Goal: Transaction & Acquisition: Purchase product/service

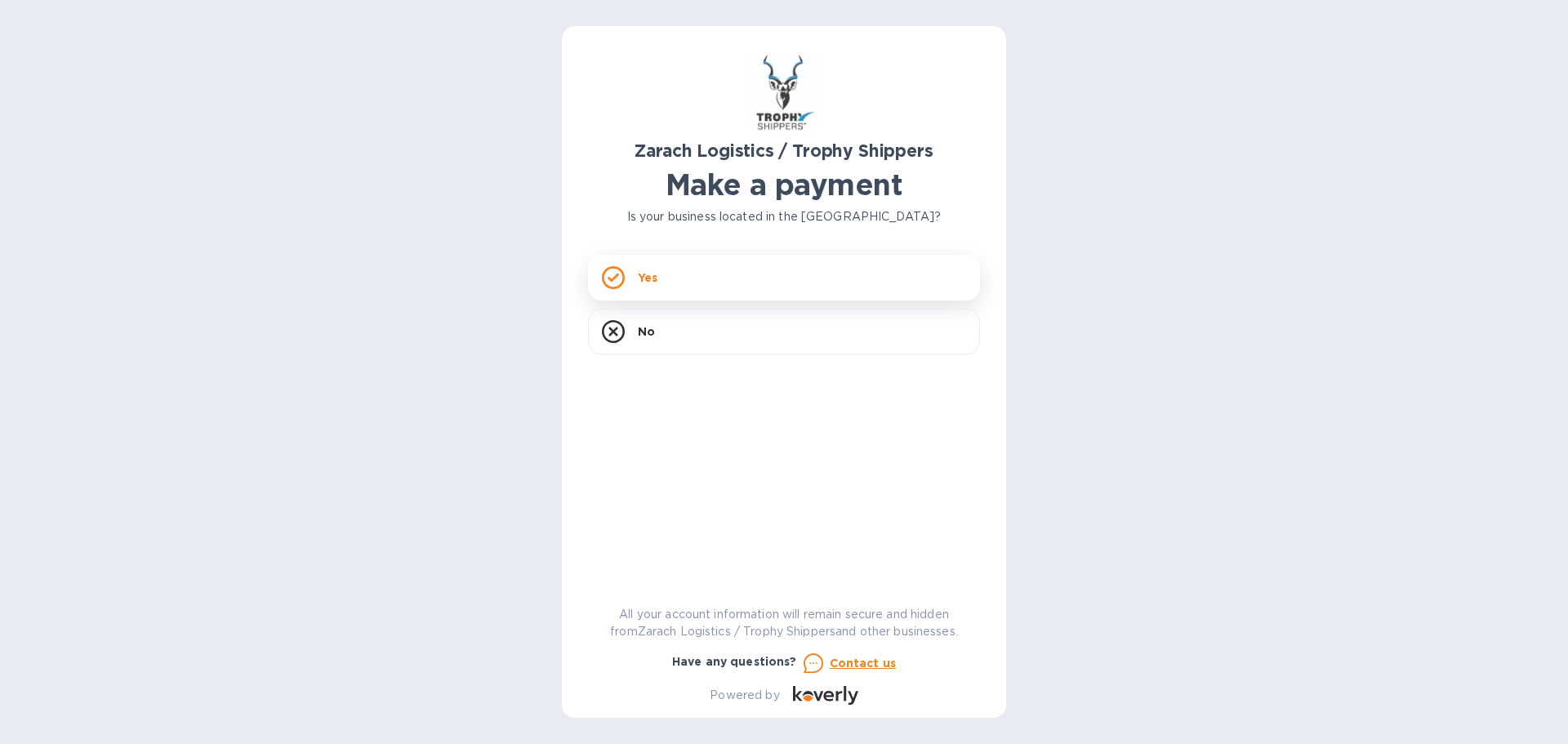
click at [747, 275] on div "Yes" at bounding box center [784, 278] width 392 height 46
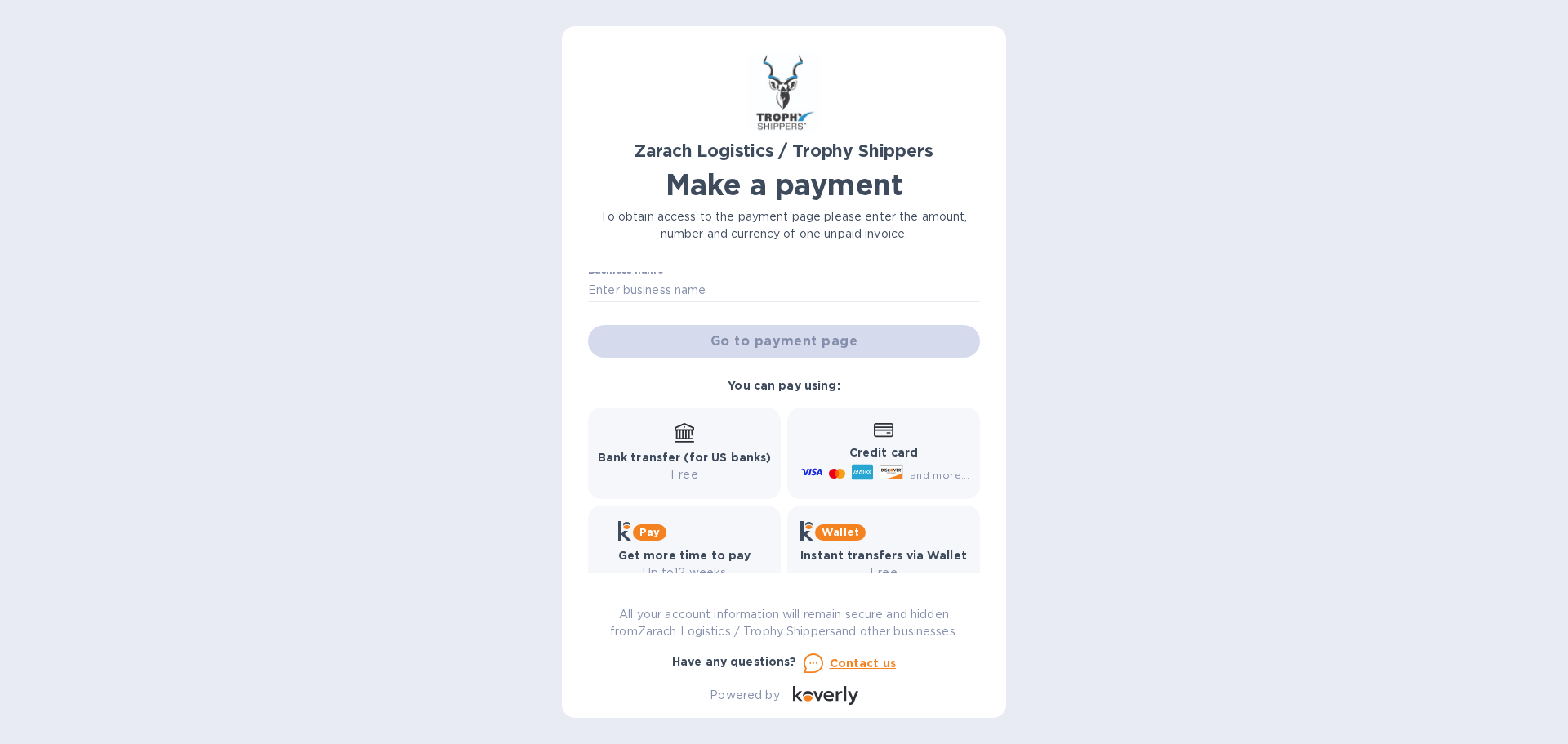
scroll to position [135, 0]
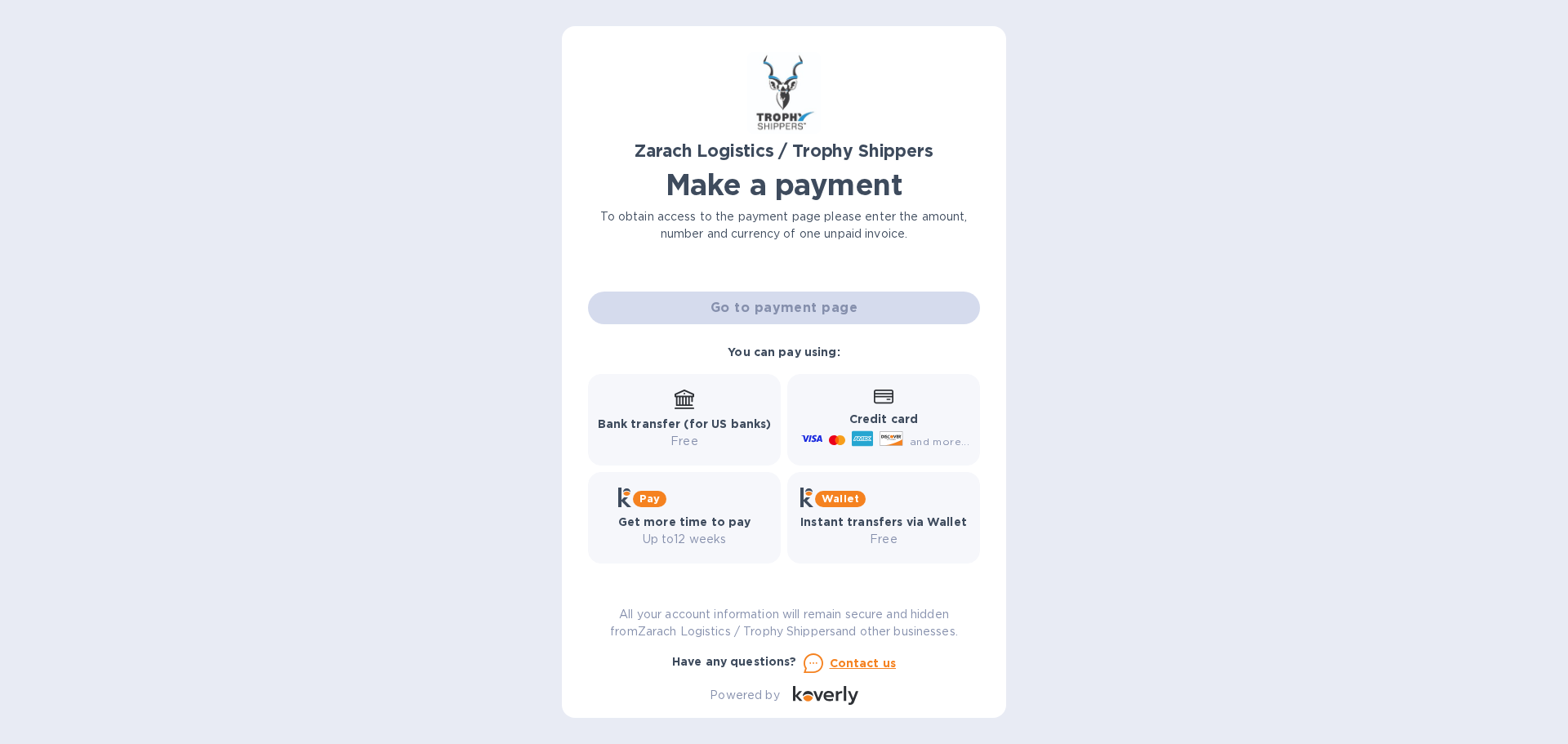
click at [855, 417] on b "Credit card" at bounding box center [883, 419] width 68 height 13
click at [816, 412] on p "Credit card" at bounding box center [883, 419] width 172 height 17
click at [888, 392] on icon at bounding box center [884, 397] width 20 height 14
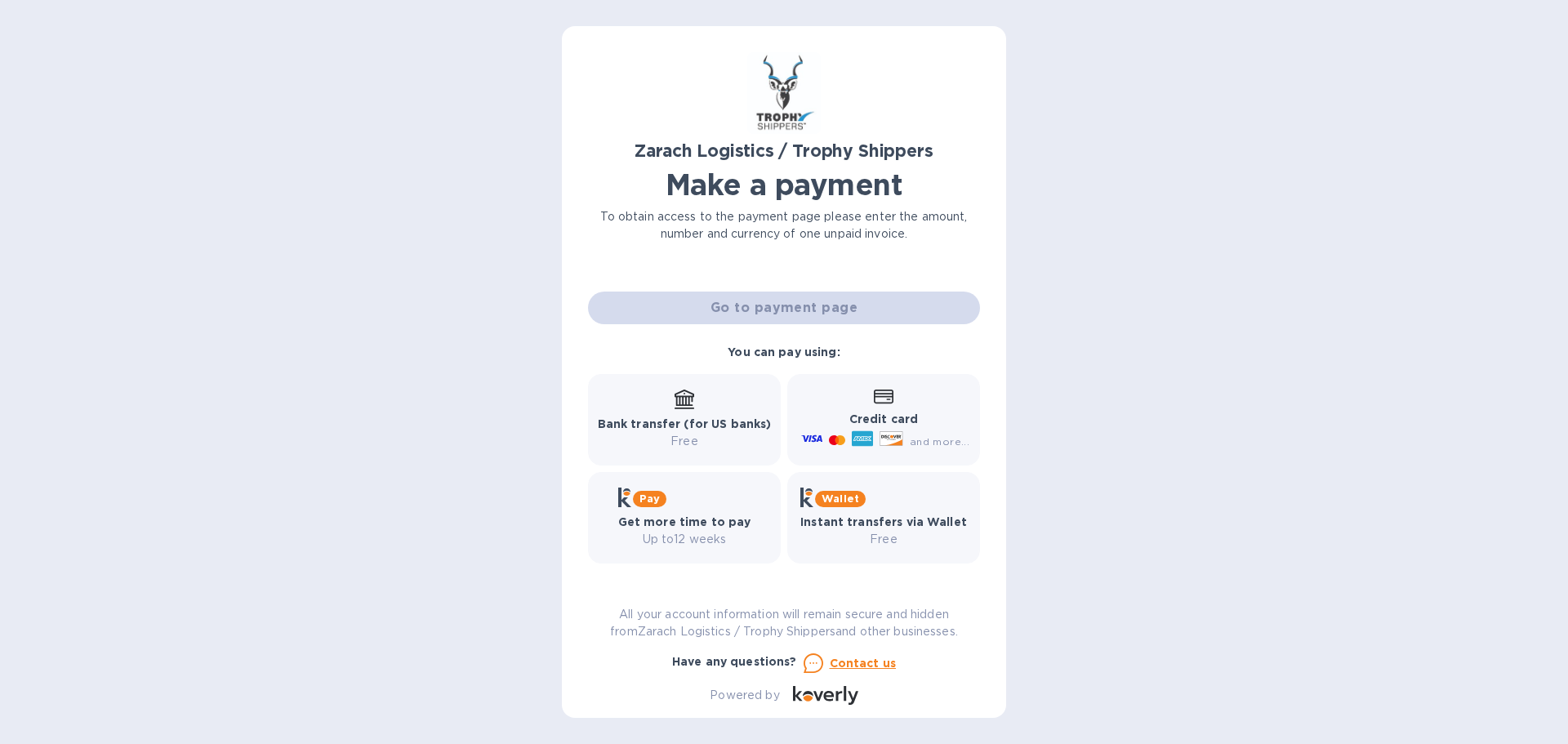
click at [921, 435] on div "and more..." at bounding box center [886, 440] width 178 height 26
click at [921, 435] on span "and more..." at bounding box center [940, 441] width 60 height 12
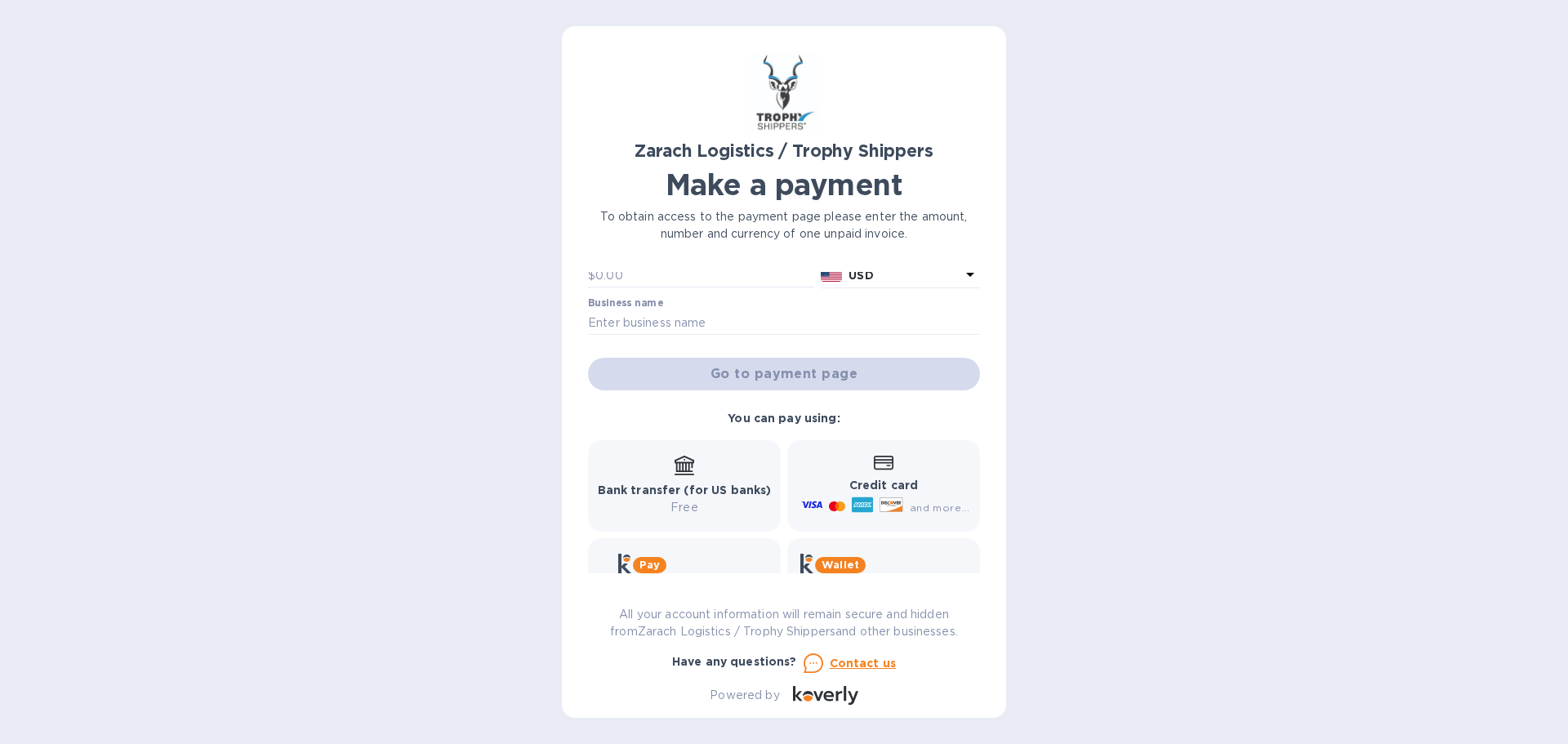
scroll to position [0, 0]
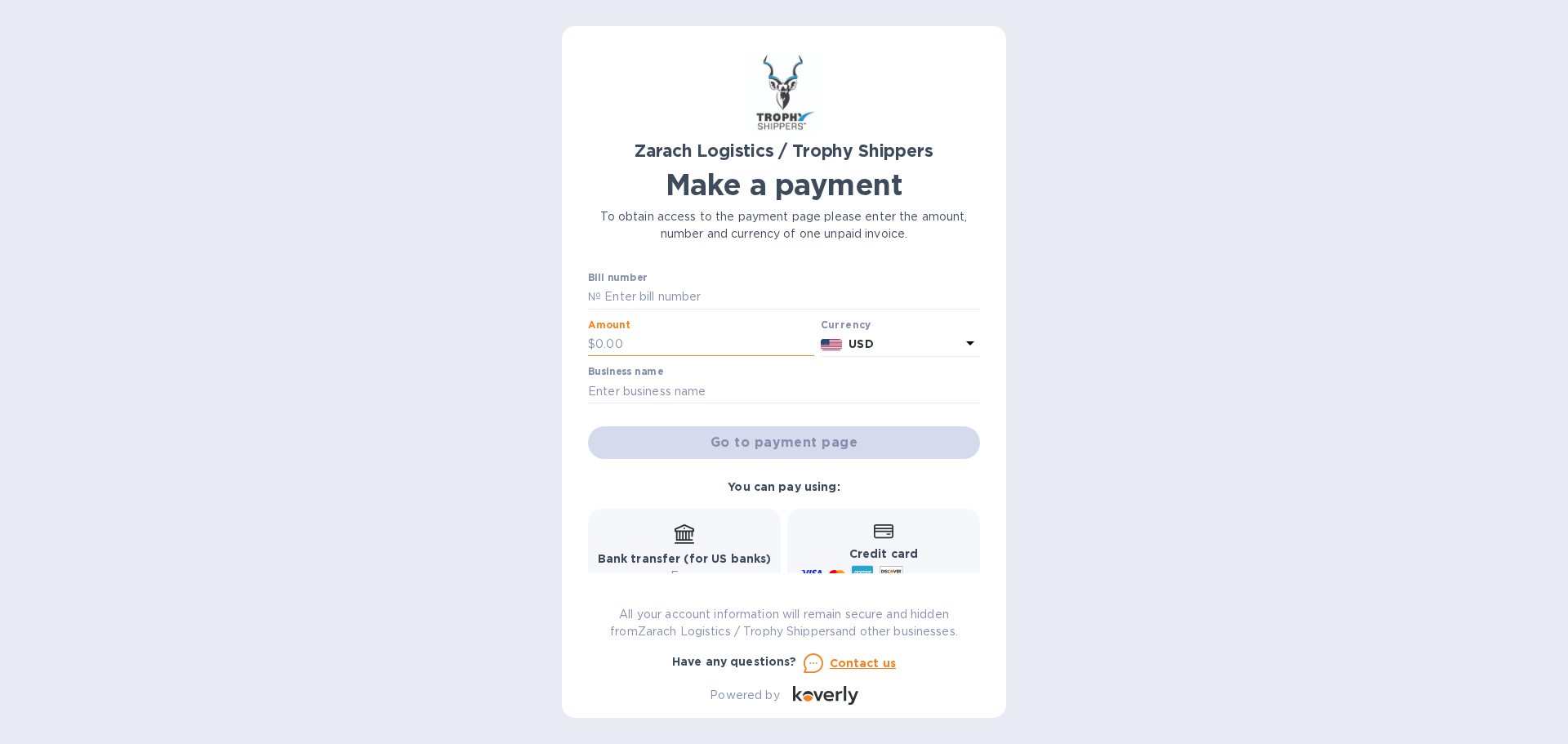
click at [699, 344] on input "text" at bounding box center [705, 344] width 219 height 25
paste input "B00174382"
type input "B00174382"
click at [658, 338] on input "text" at bounding box center [705, 344] width 219 height 25
type input "1,934.02"
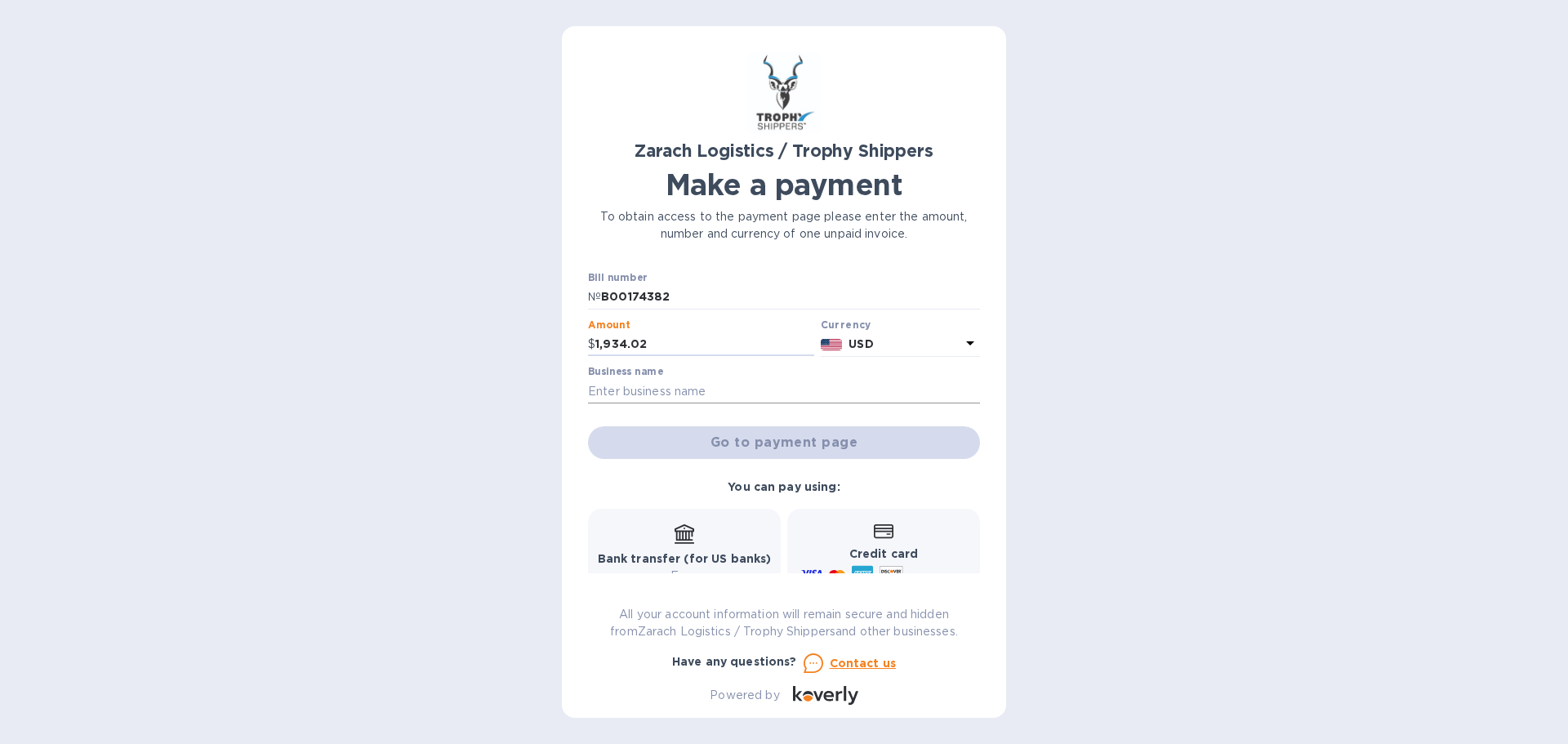
click at [631, 396] on input "text" at bounding box center [784, 391] width 392 height 25
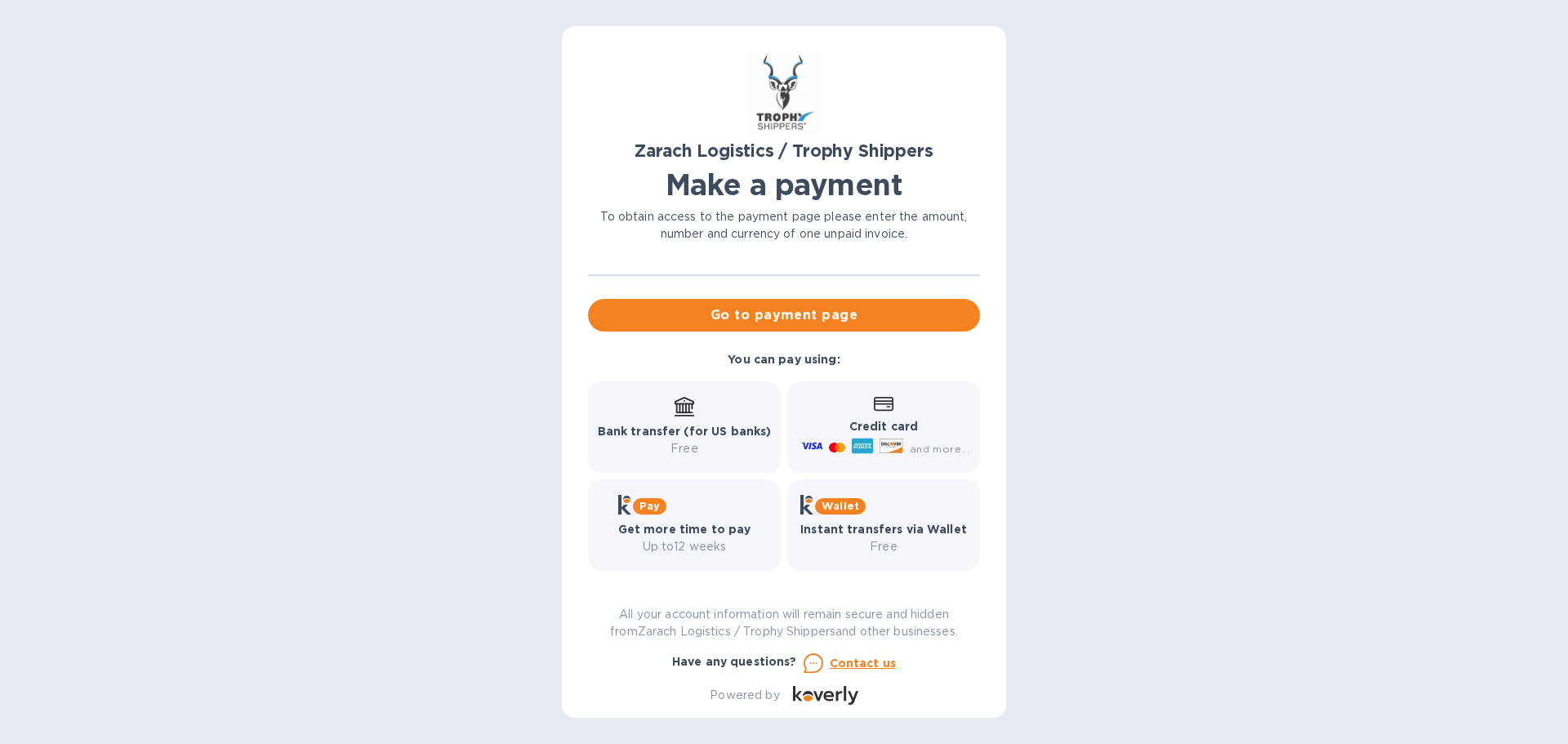
scroll to position [135, 0]
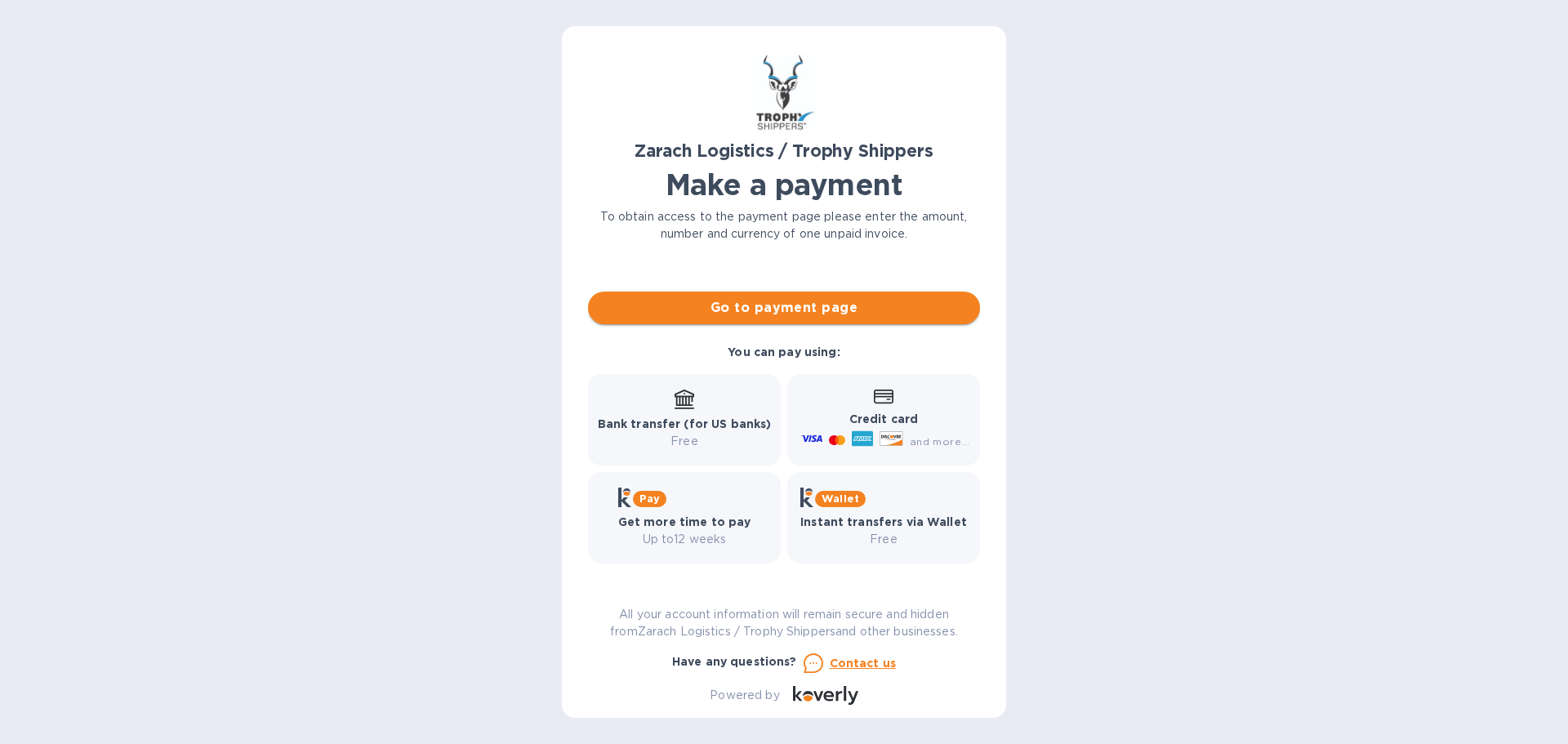
type input "[PERSON_NAME]"
drag, startPoint x: 817, startPoint y: 311, endPoint x: 882, endPoint y: 348, distance: 74.8
click at [882, 348] on div "Bill number № B00174382 Amount $ 1,934.02 Currency USD Business name [PERSON_NA…" at bounding box center [784, 349] width 412 height 445
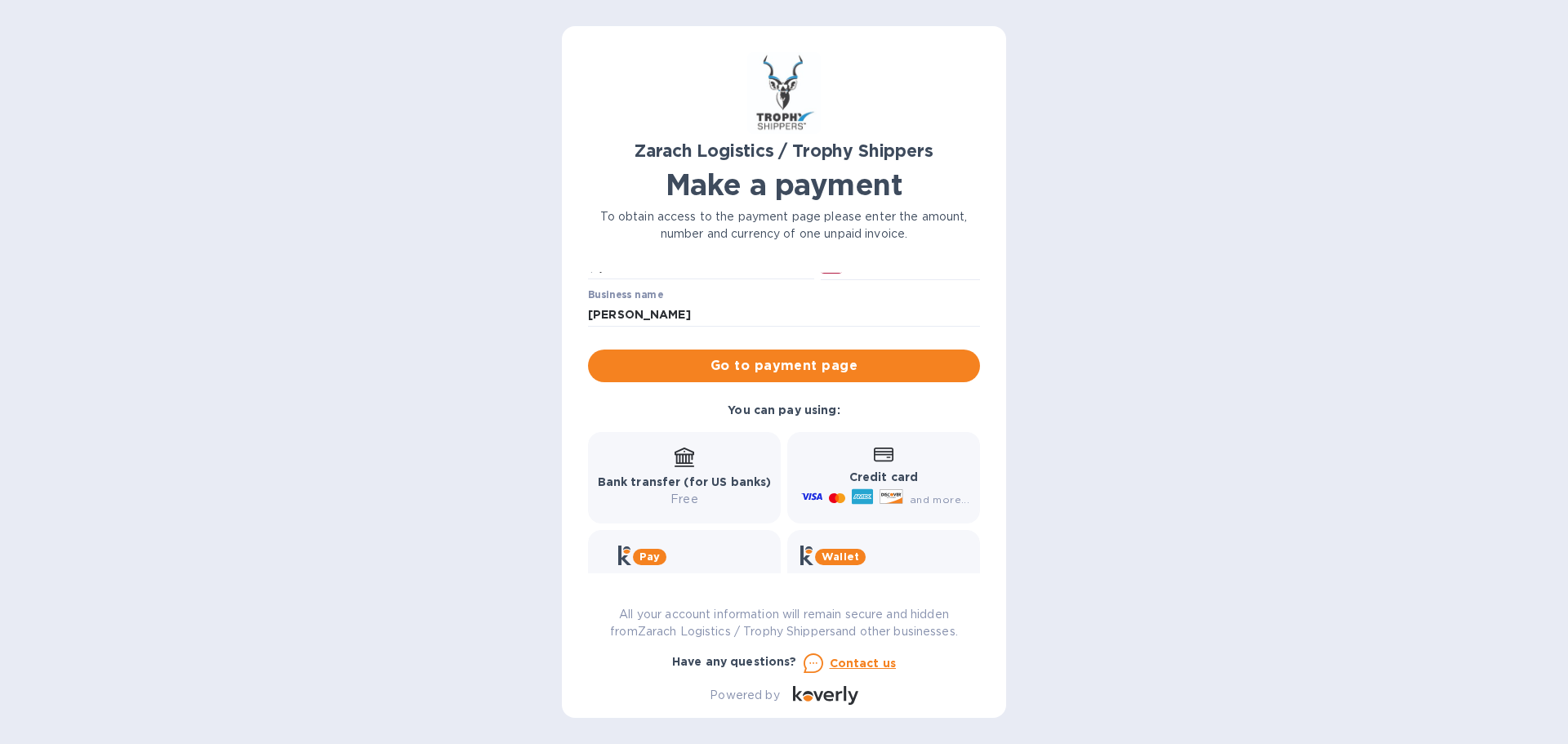
scroll to position [0, 0]
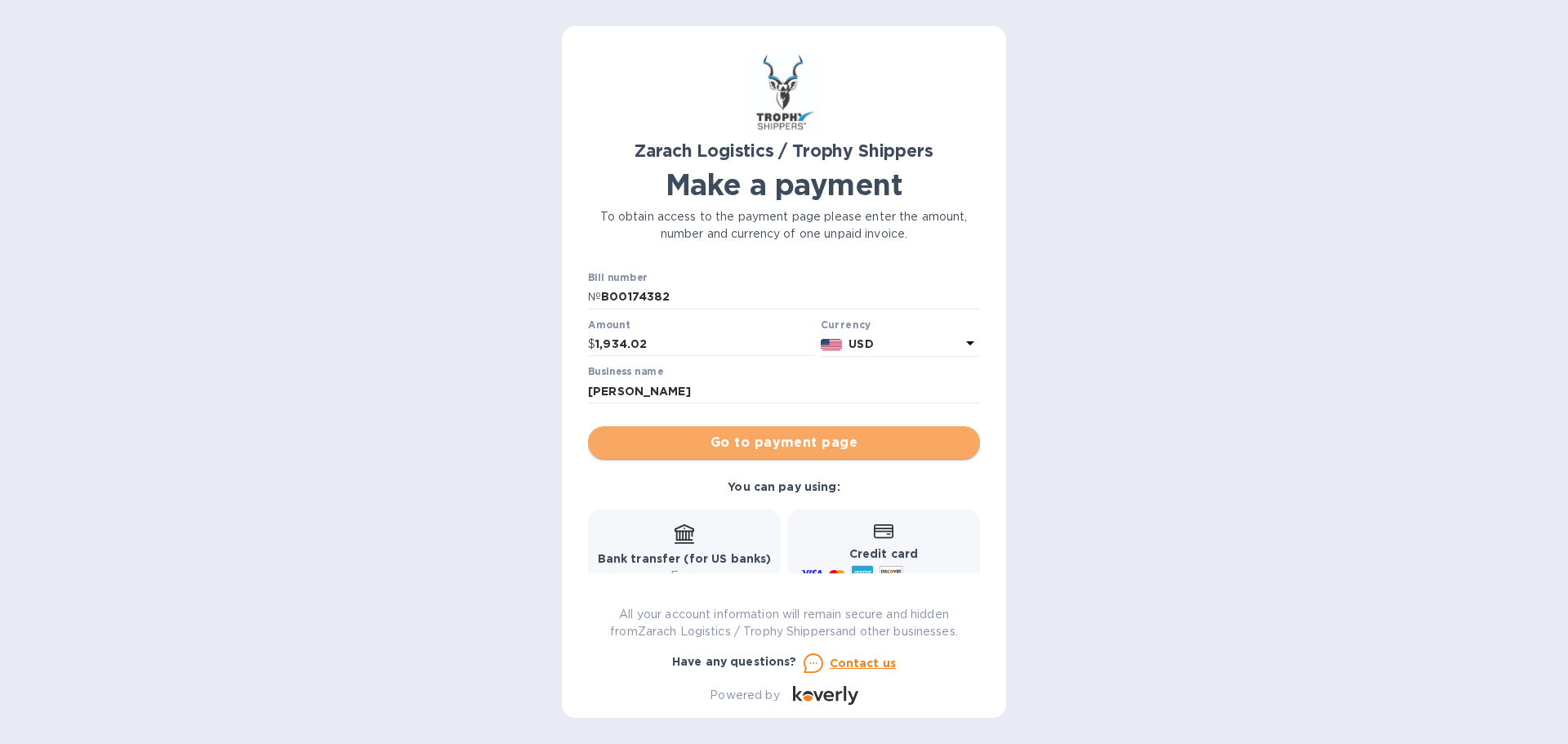
click at [868, 440] on span "Go to payment page" at bounding box center [784, 442] width 366 height 20
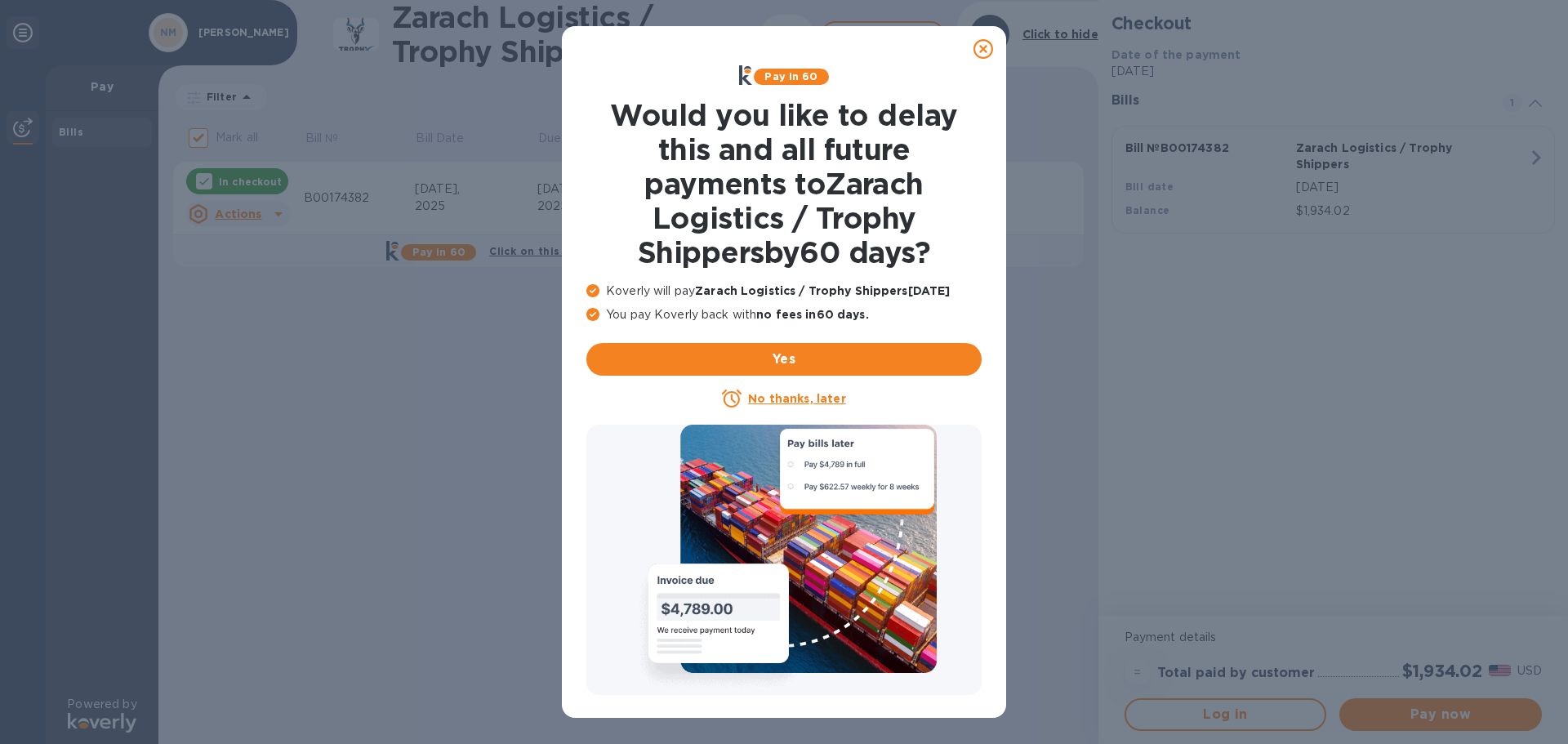
click at [984, 58] on icon at bounding box center [983, 50] width 20 height 20
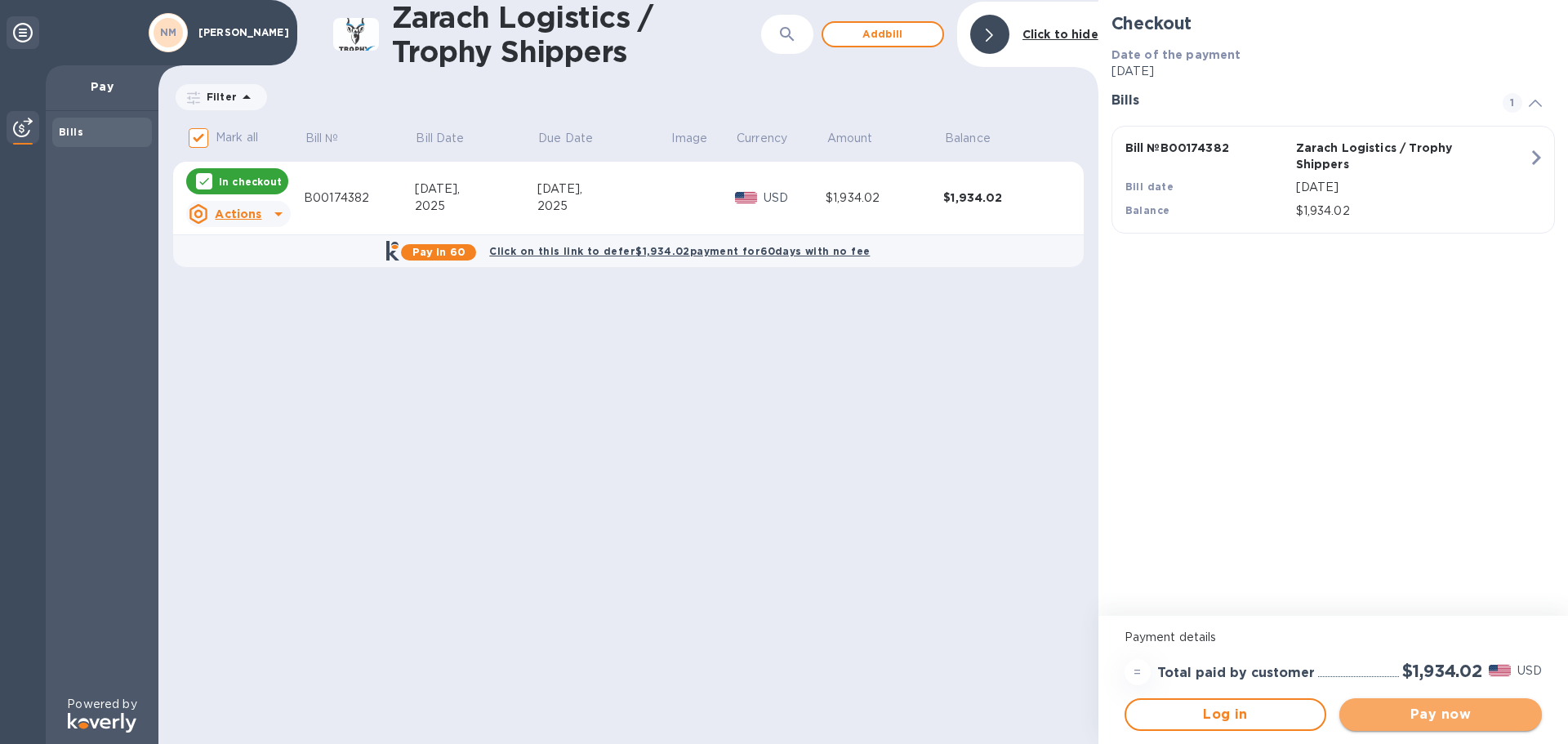
click at [1474, 713] on span "Pay now" at bounding box center [1441, 714] width 177 height 20
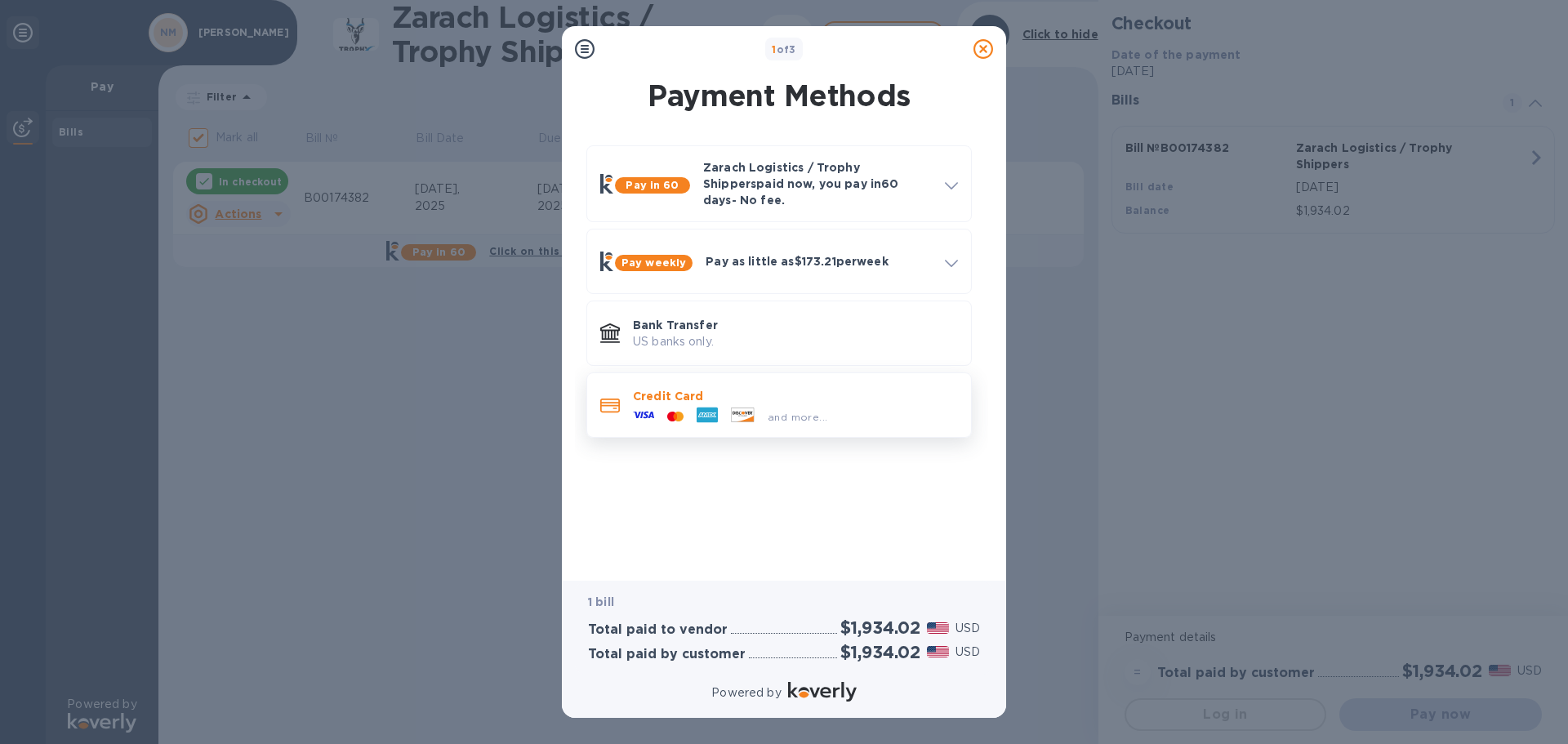
click at [853, 392] on p "Credit Card" at bounding box center [796, 396] width 326 height 16
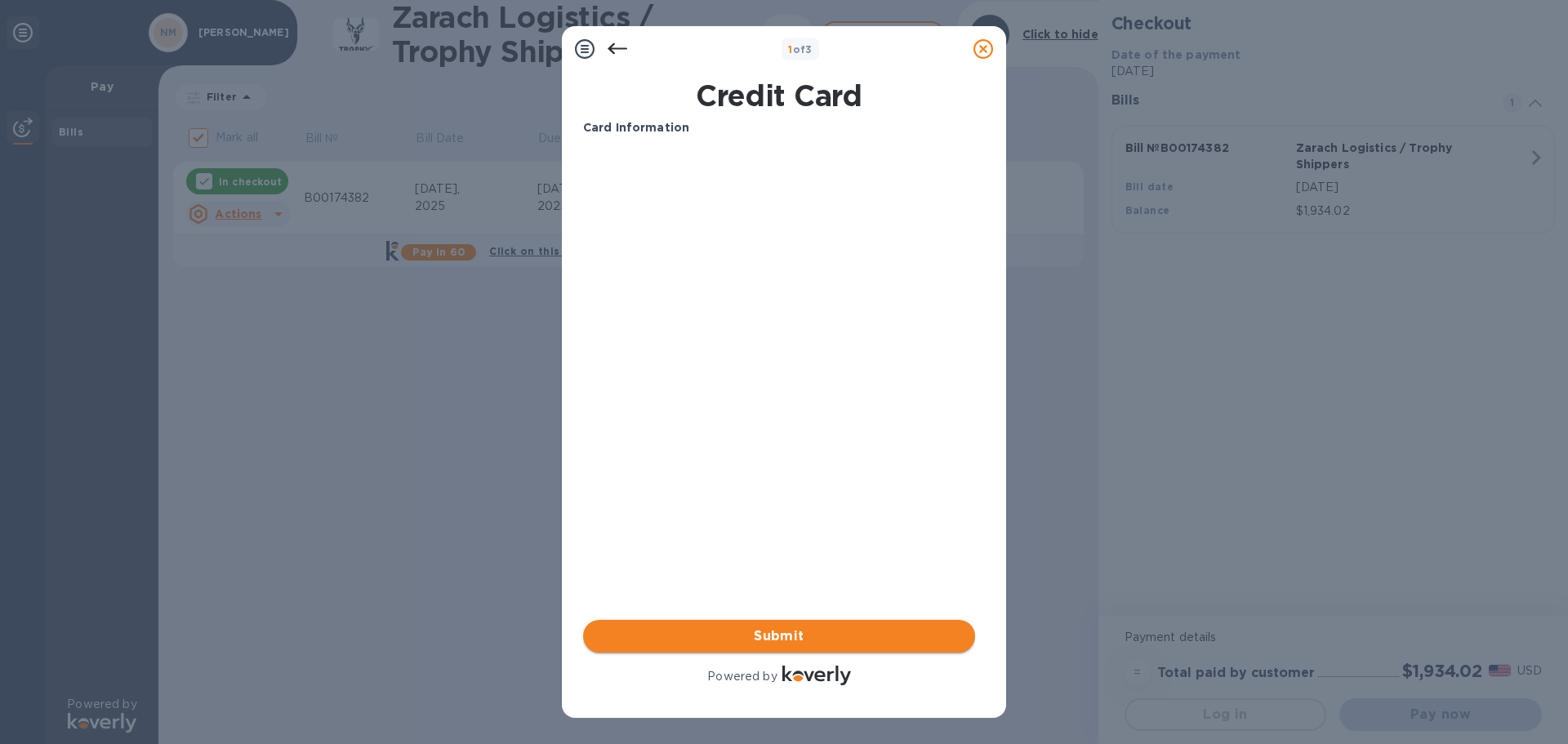
click at [867, 647] on button "Submit" at bounding box center [779, 636] width 392 height 33
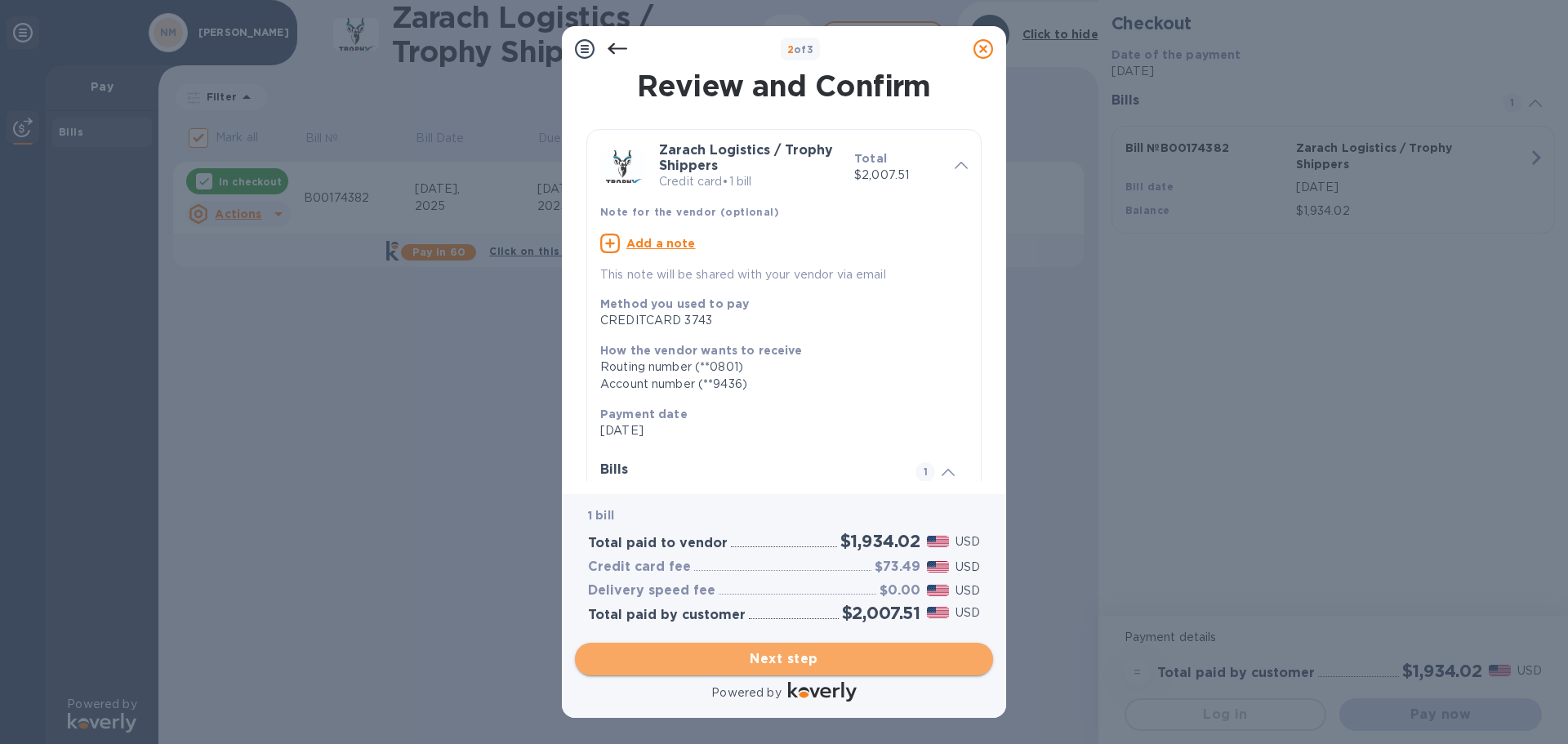
click at [912, 652] on span "Next step" at bounding box center [784, 659] width 392 height 20
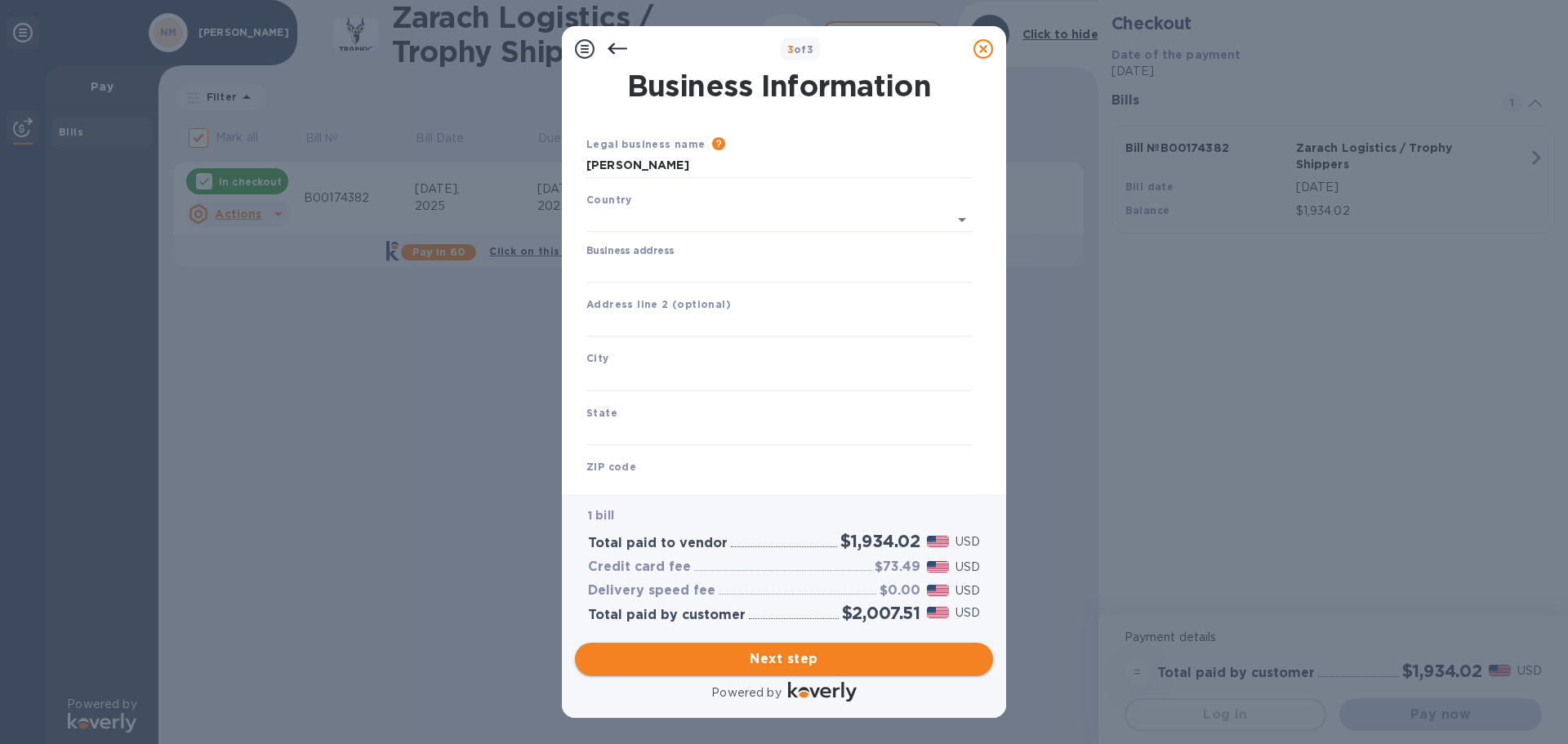
type input "[GEOGRAPHIC_DATA]"
click at [653, 273] on input "Business address" at bounding box center [779, 267] width 385 height 25
type input "[STREET_ADDRESS]"
type input "Inkom"
type input "ID"
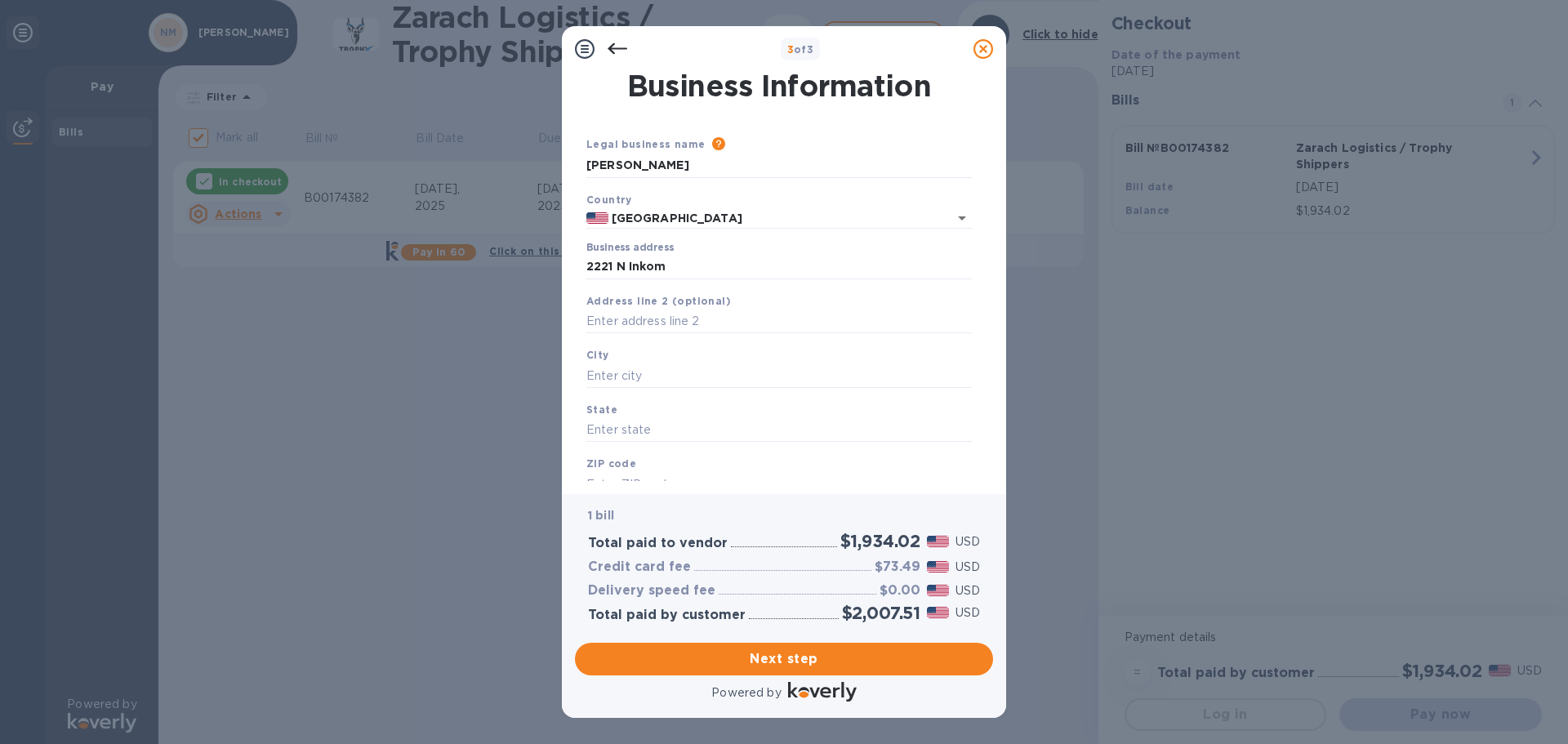
type input "83245"
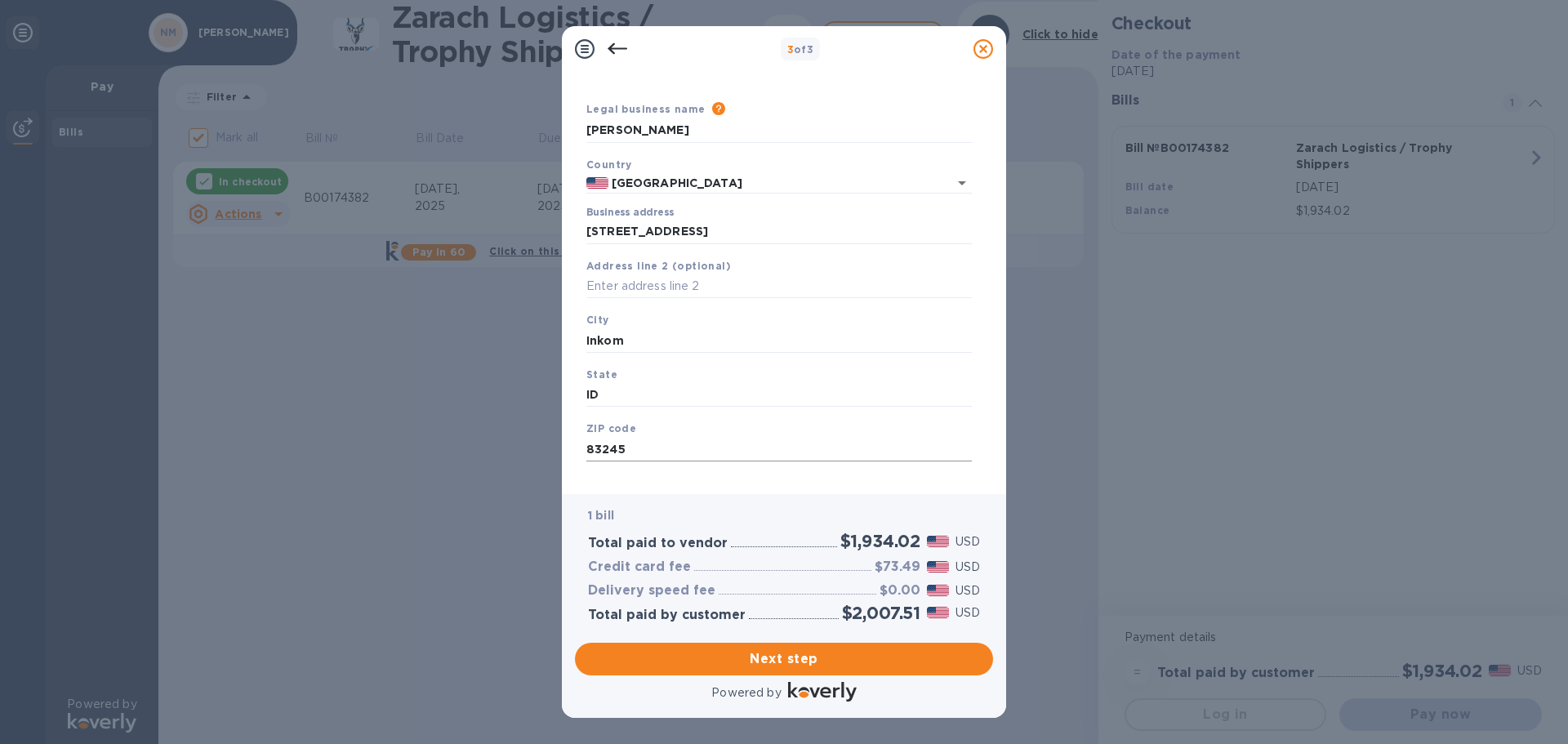
scroll to position [55, 0]
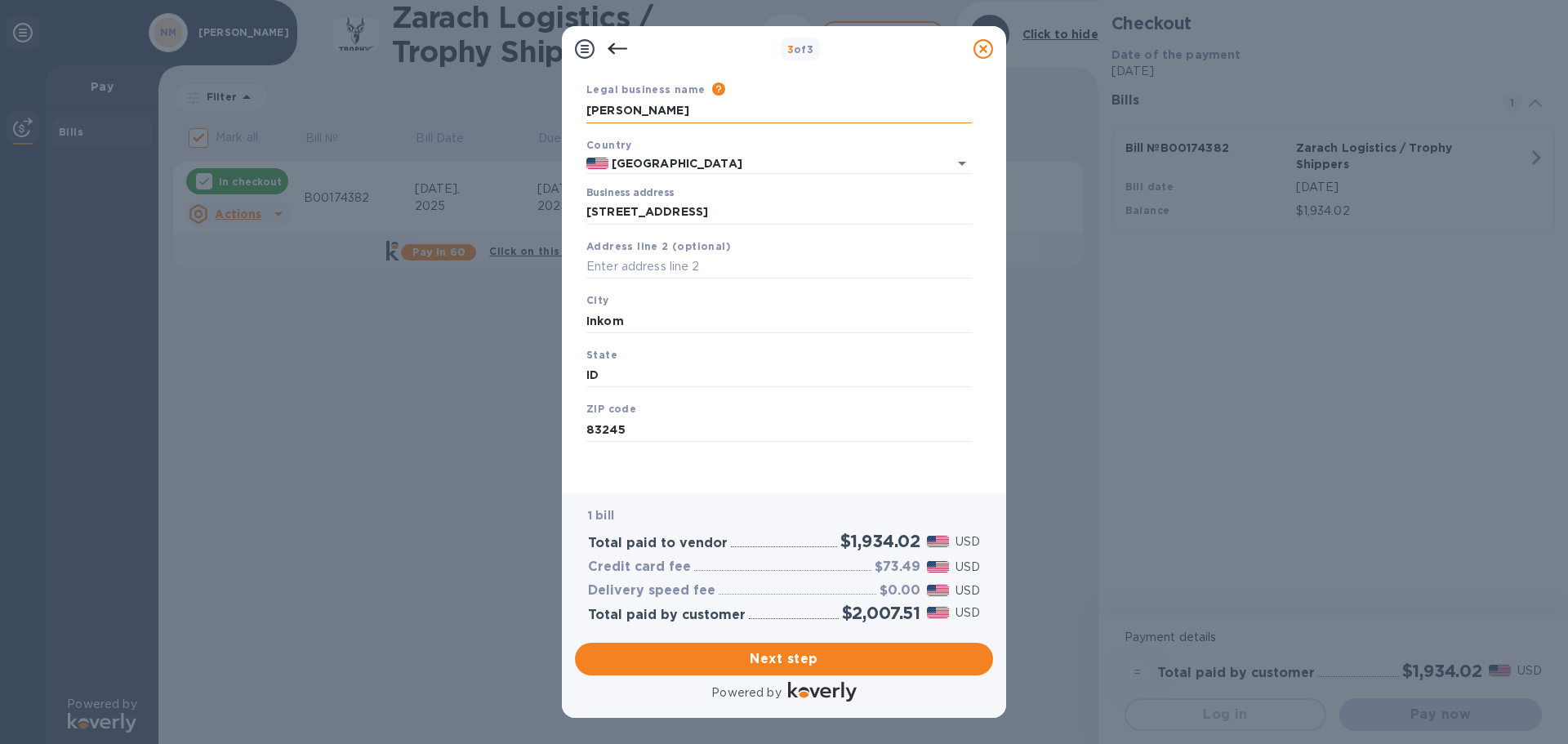
click at [717, 110] on input "[PERSON_NAME]" at bounding box center [779, 111] width 385 height 25
click at [587, 109] on input "[PERSON_NAME]" at bounding box center [779, 111] width 385 height 25
drag, startPoint x: 805, startPoint y: 654, endPoint x: 462, endPoint y: 626, distance: 344.1
click at [462, 627] on div "3 of 3 Business Information Legal business name Please provide the legal name t…" at bounding box center [784, 372] width 1568 height 744
drag, startPoint x: 721, startPoint y: 106, endPoint x: 519, endPoint y: 111, distance: 202.1
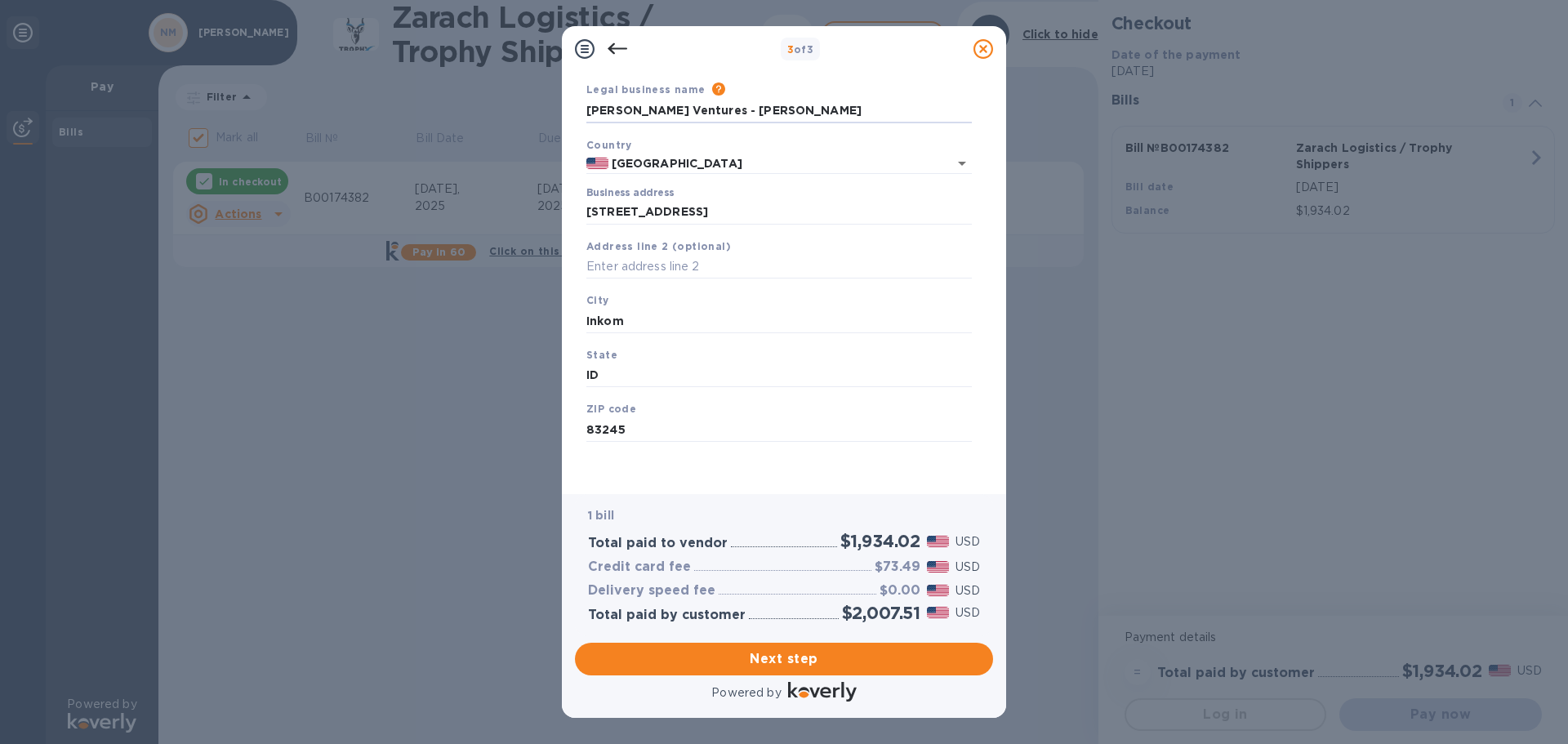
click at [519, 111] on div "3 of 3 Business Information Legal business name Please provide the legal name t…" at bounding box center [784, 372] width 1568 height 744
click at [740, 114] on input "[PERSON_NAME]" at bounding box center [779, 111] width 385 height 25
type input "[PERSON_NAME] Ventures LLC"
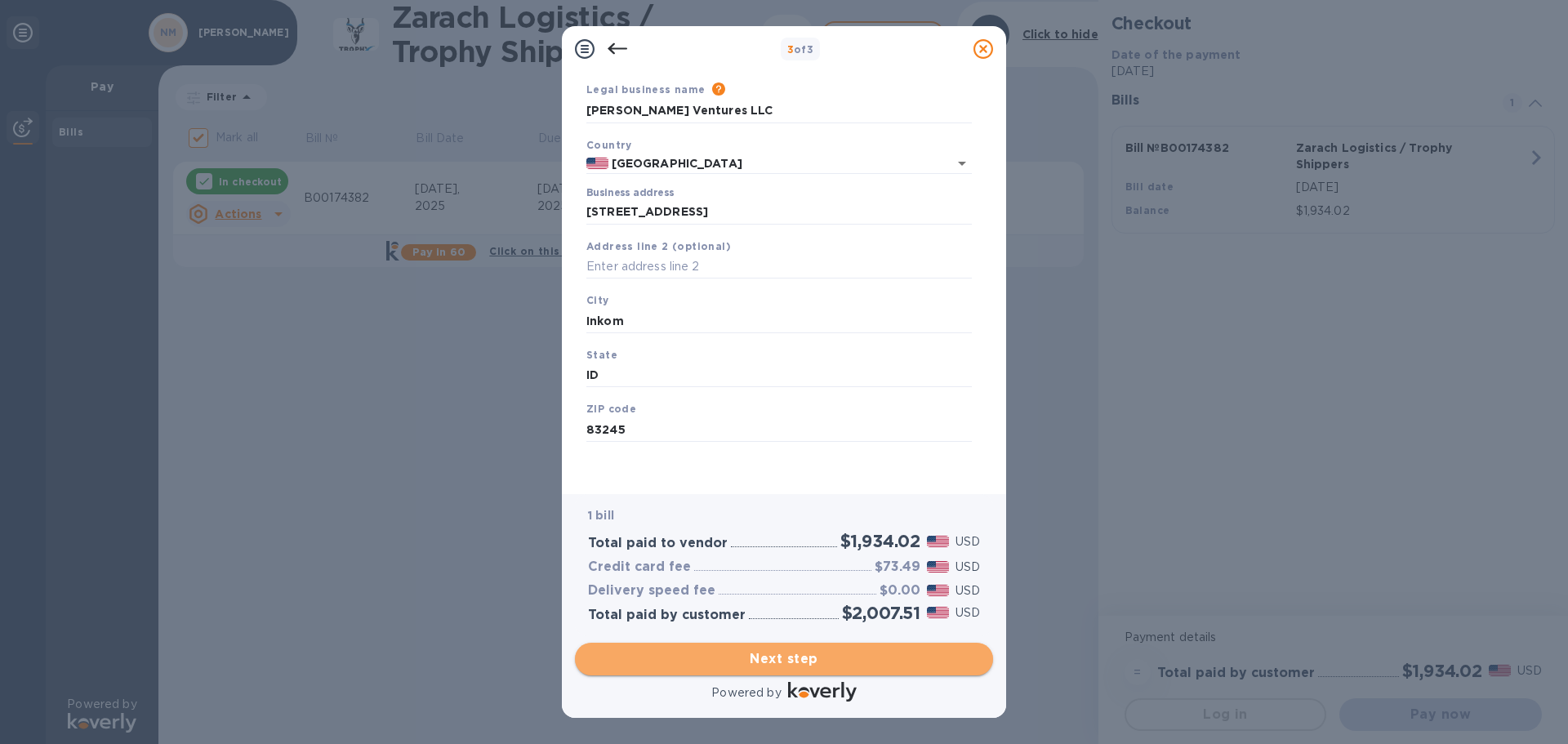
click at [801, 658] on span "Next step" at bounding box center [784, 659] width 392 height 20
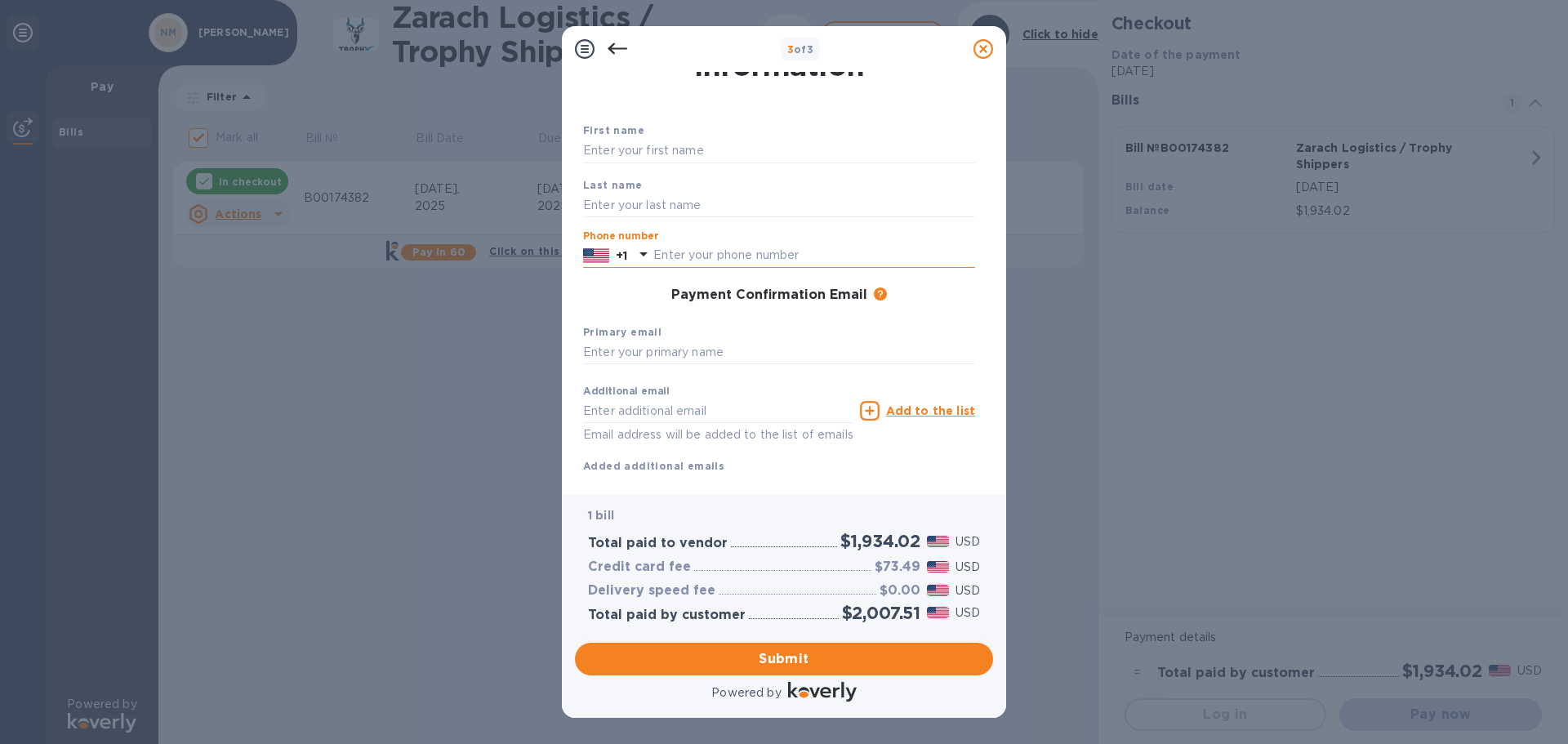
click at [759, 266] on input "text" at bounding box center [814, 255] width 322 height 25
type input "3149545424"
click at [739, 352] on input "text" at bounding box center [779, 352] width 392 height 25
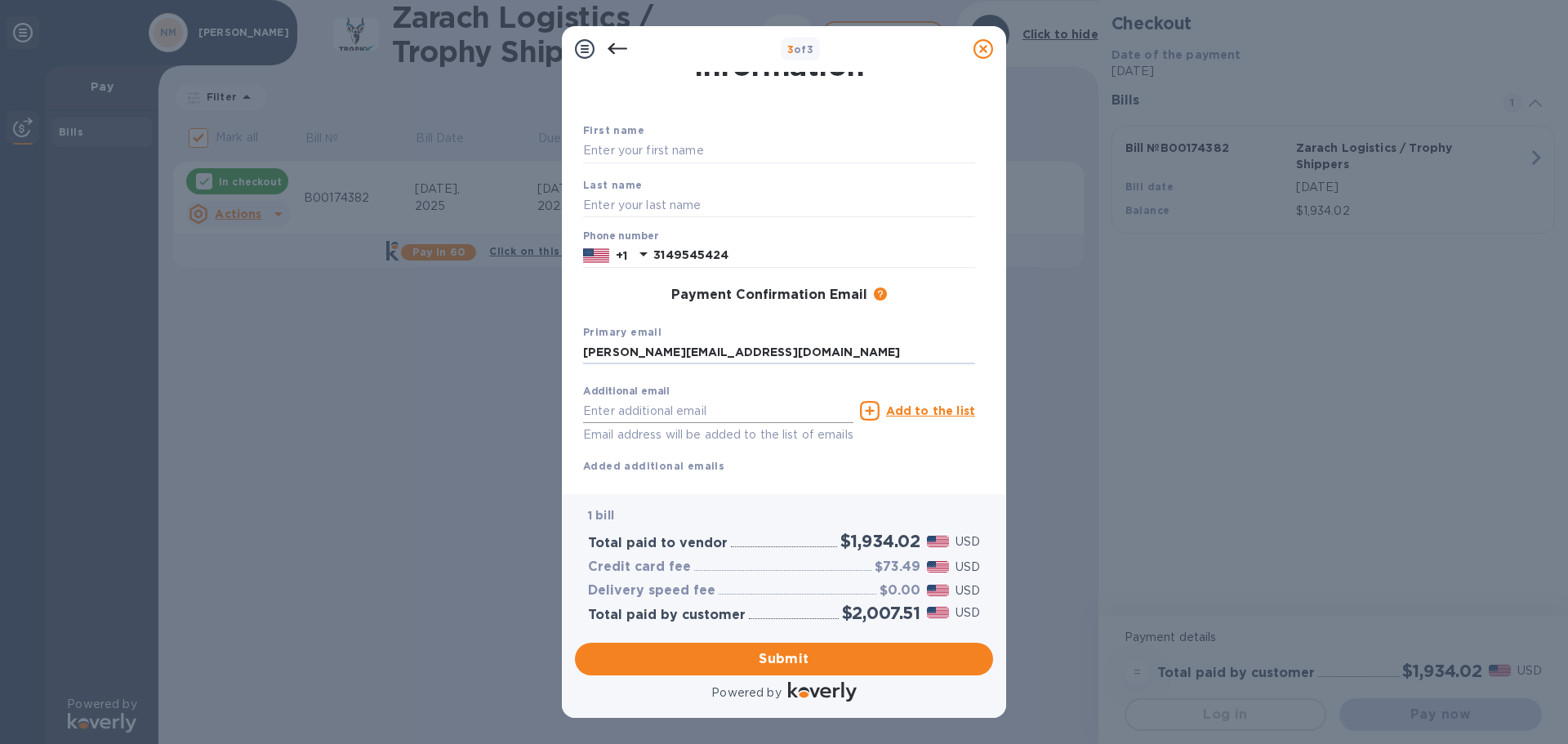
type input "[PERSON_NAME][EMAIL_ADDRESS][DOMAIN_NAME]"
click at [726, 408] on input "text" at bounding box center [719, 411] width 270 height 25
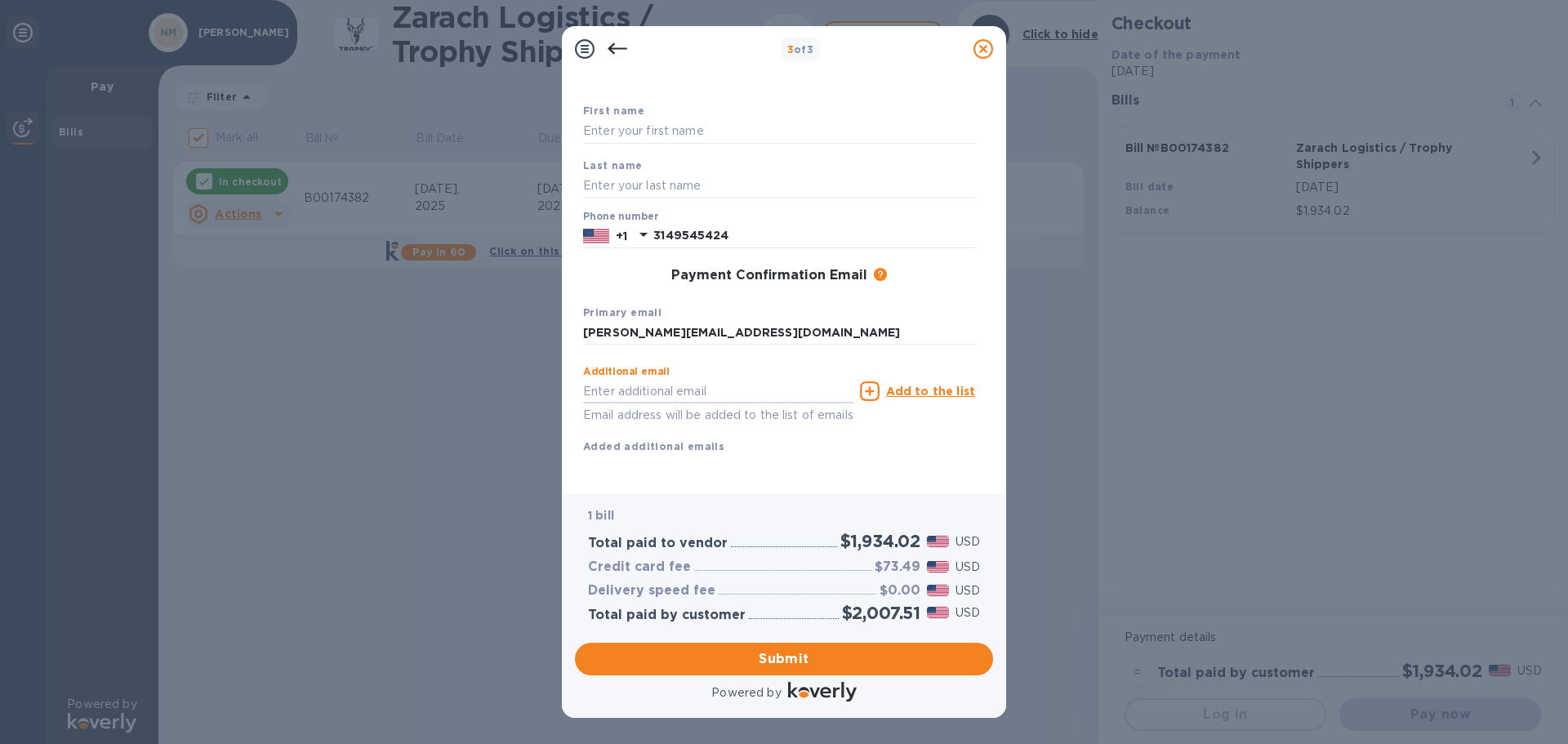
scroll to position [93, 0]
click at [795, 656] on span "Submit" at bounding box center [784, 659] width 392 height 20
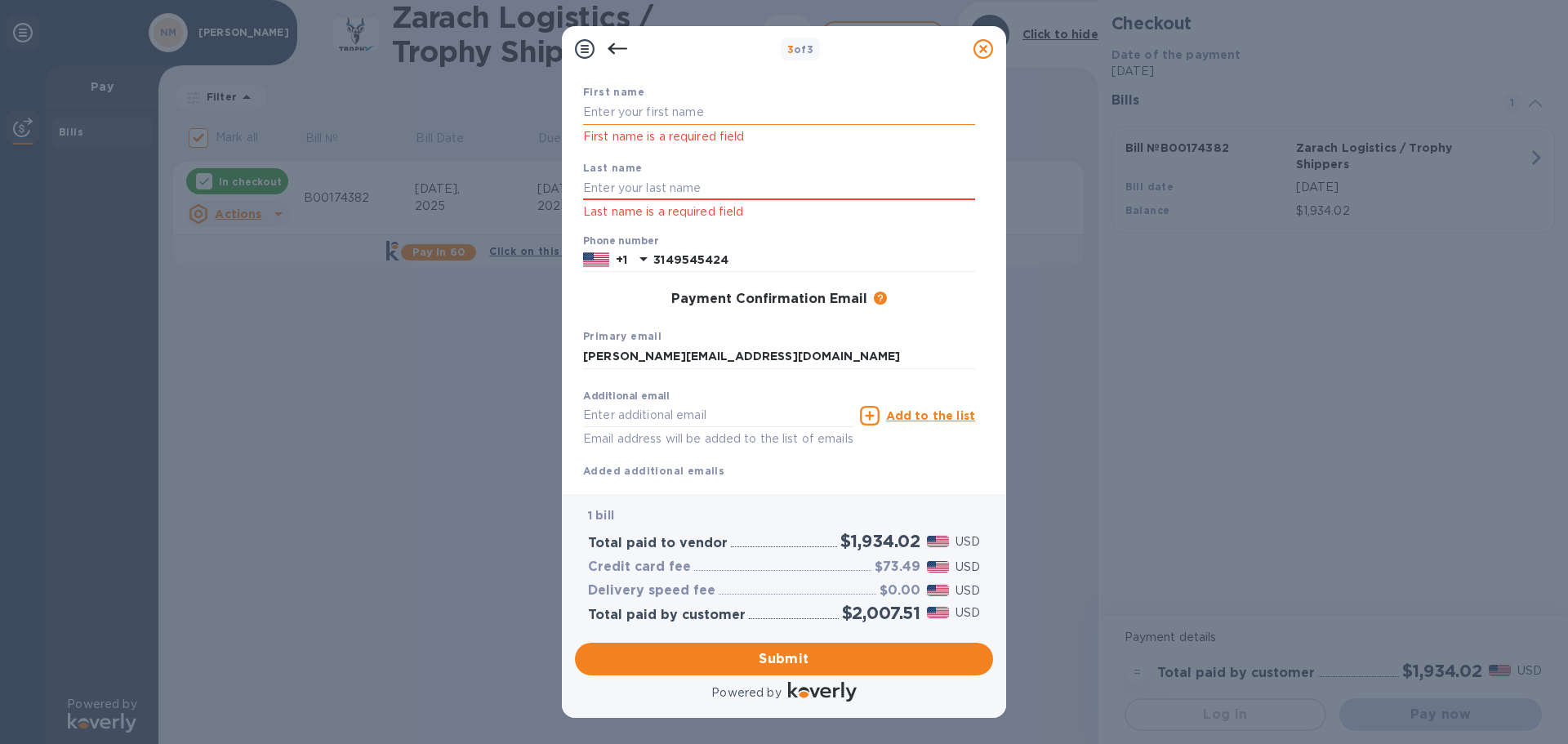
click at [665, 120] on input "text" at bounding box center [779, 112] width 392 height 25
type input "[PERSON_NAME]"
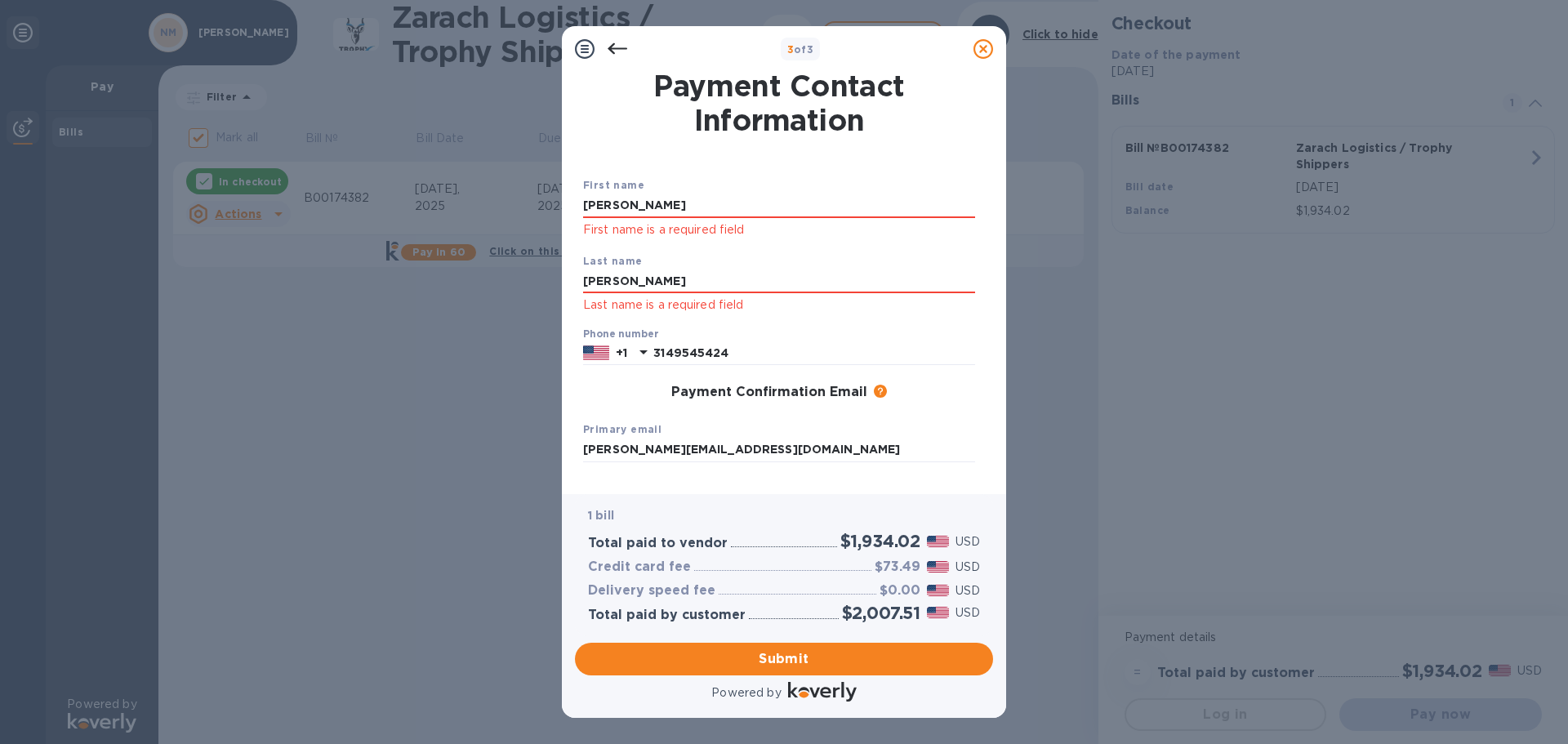
scroll to position [136, 0]
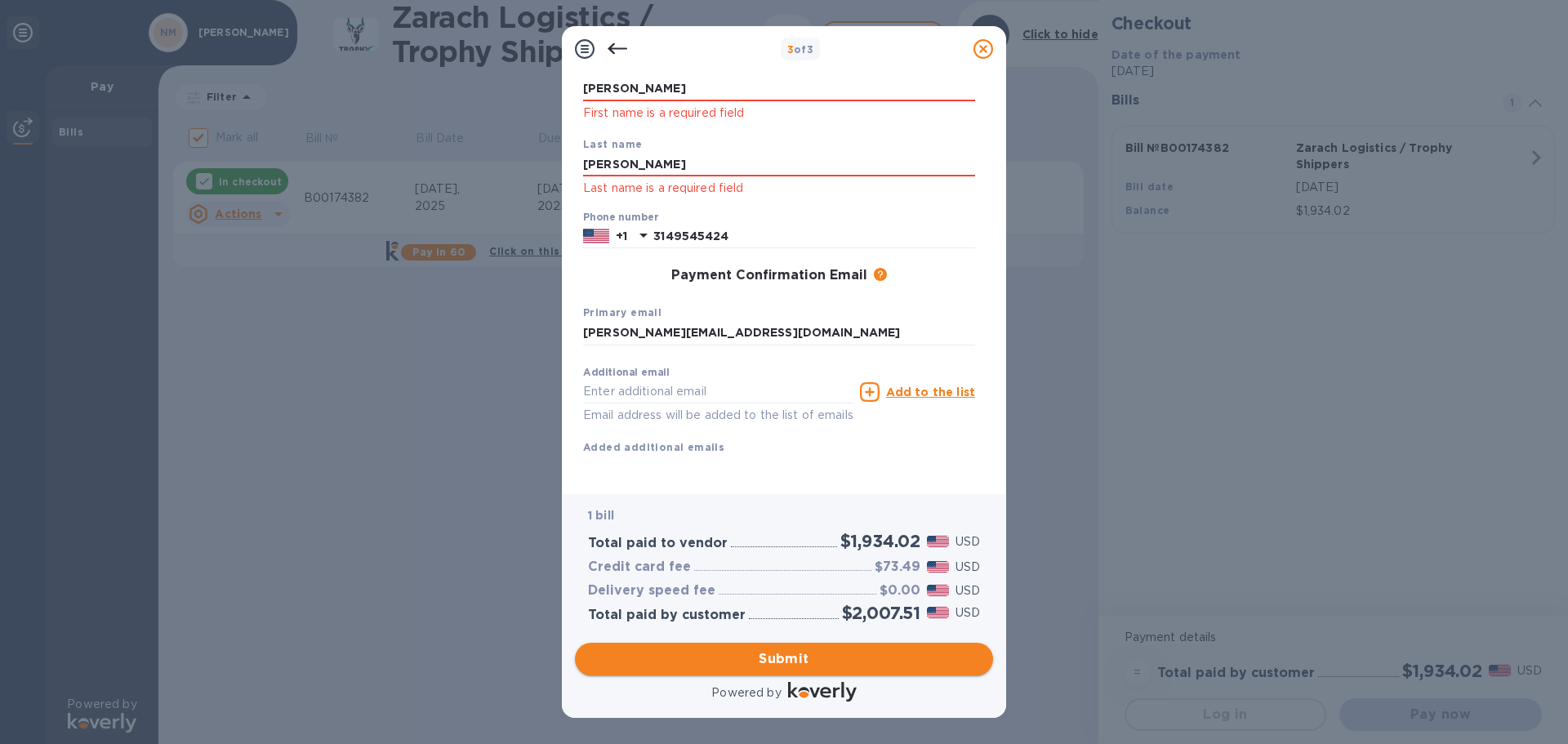
type input "[PERSON_NAME]"
drag, startPoint x: 782, startPoint y: 656, endPoint x: 832, endPoint y: 396, distance: 264.8
click at [832, 396] on div "3 of 3 Payment Contact Information First name [PERSON_NAME] First name is a req…" at bounding box center [784, 371] width 445 height 691
click at [611, 58] on icon at bounding box center [617, 50] width 20 height 20
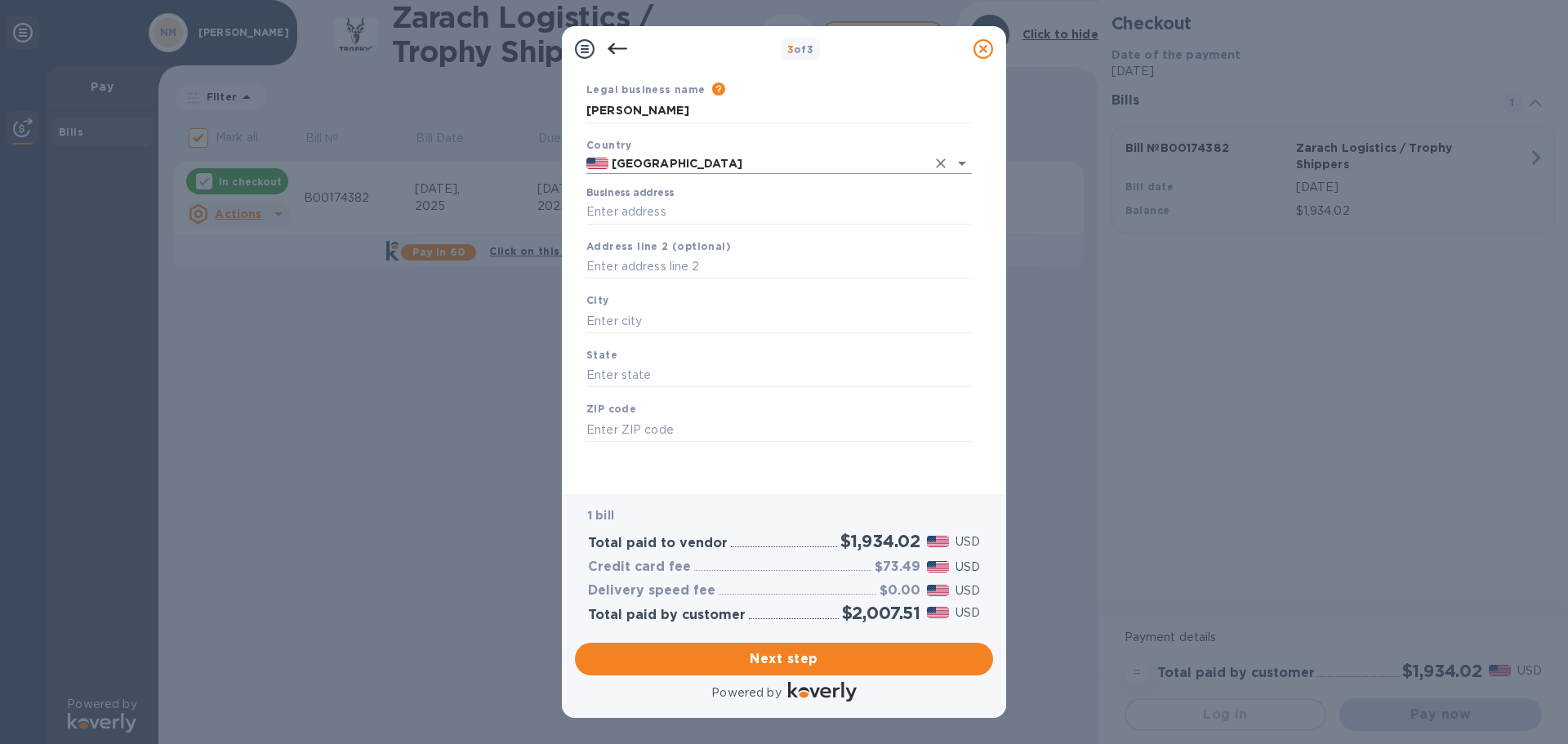
scroll to position [0, 0]
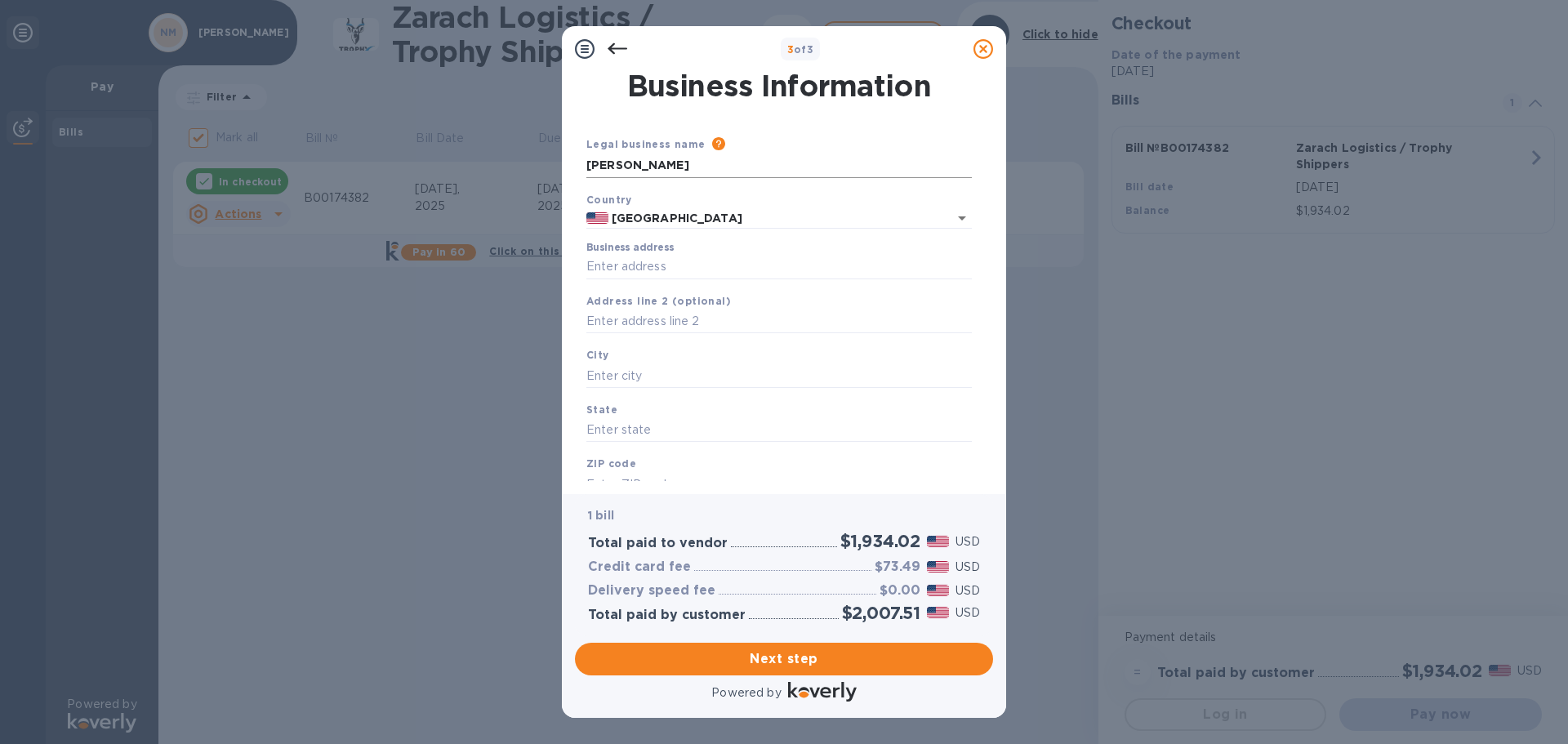
click at [725, 162] on input "[PERSON_NAME]" at bounding box center [779, 166] width 385 height 25
click at [681, 261] on input "Business address" at bounding box center [779, 267] width 385 height 25
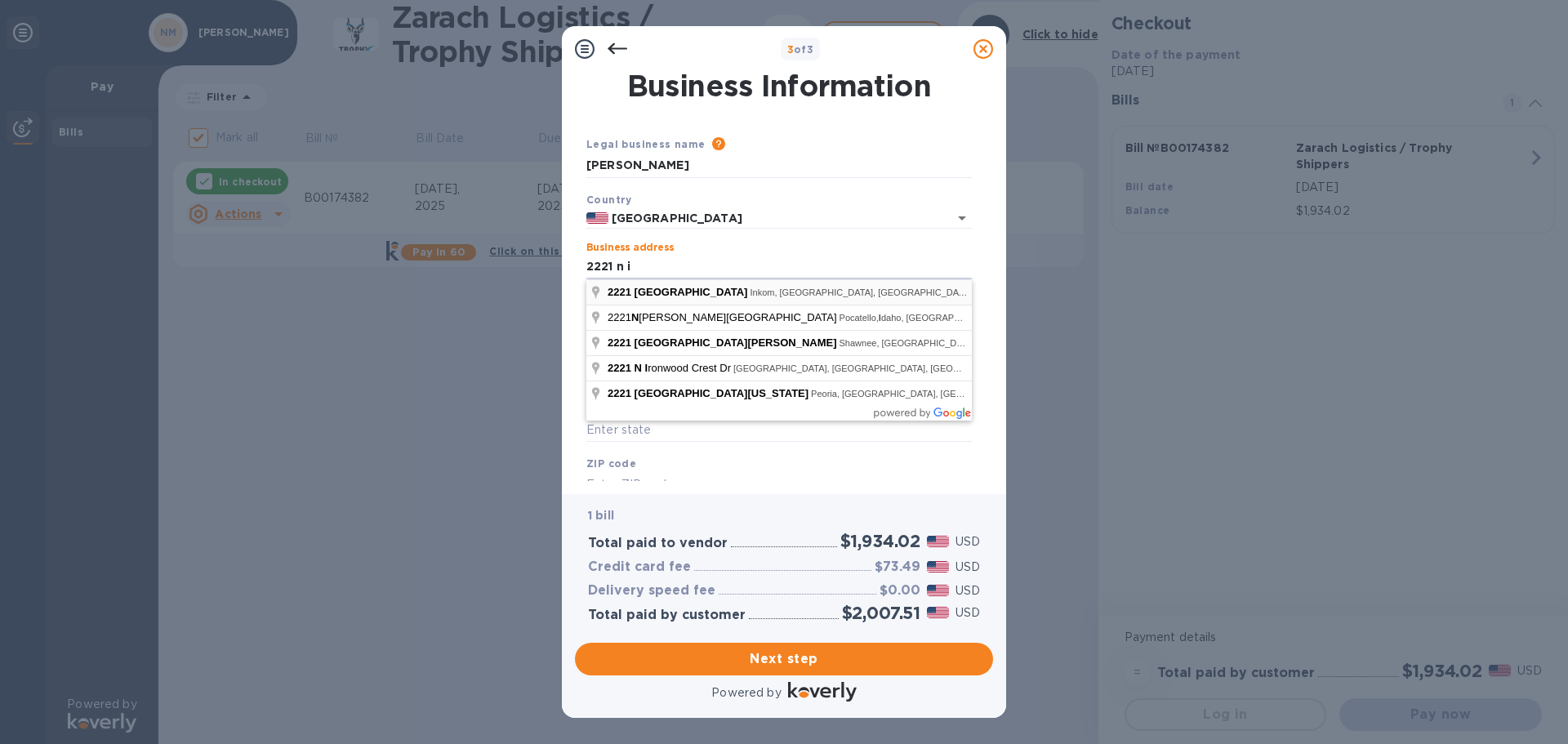
type input "[STREET_ADDRESS]"
type input "Inkom"
type input "ID"
type input "83245"
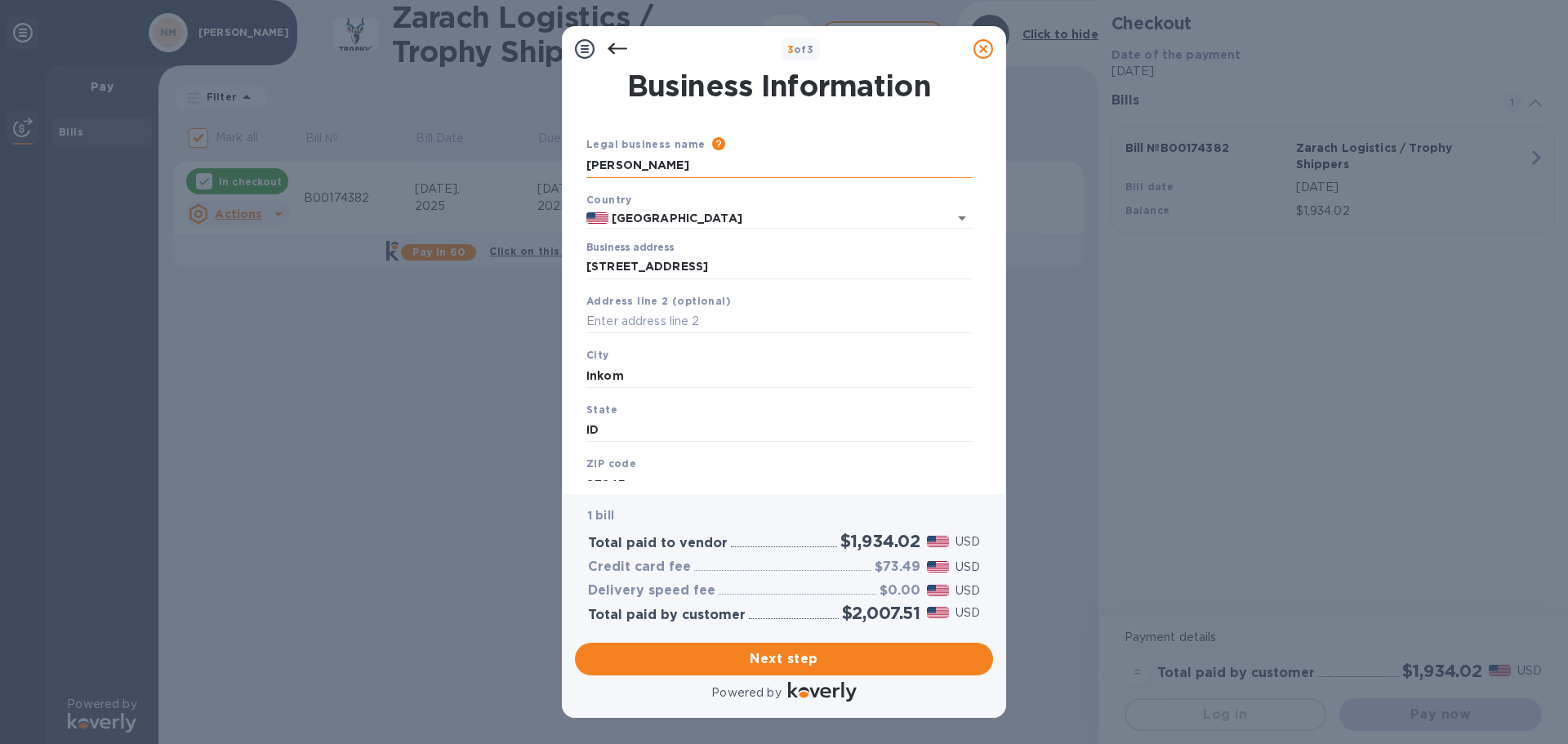
drag, startPoint x: 728, startPoint y: 166, endPoint x: 739, endPoint y: 172, distance: 12.5
click at [739, 172] on input "[PERSON_NAME]" at bounding box center [779, 166] width 385 height 25
type input "[PERSON_NAME] Ventures LLC"
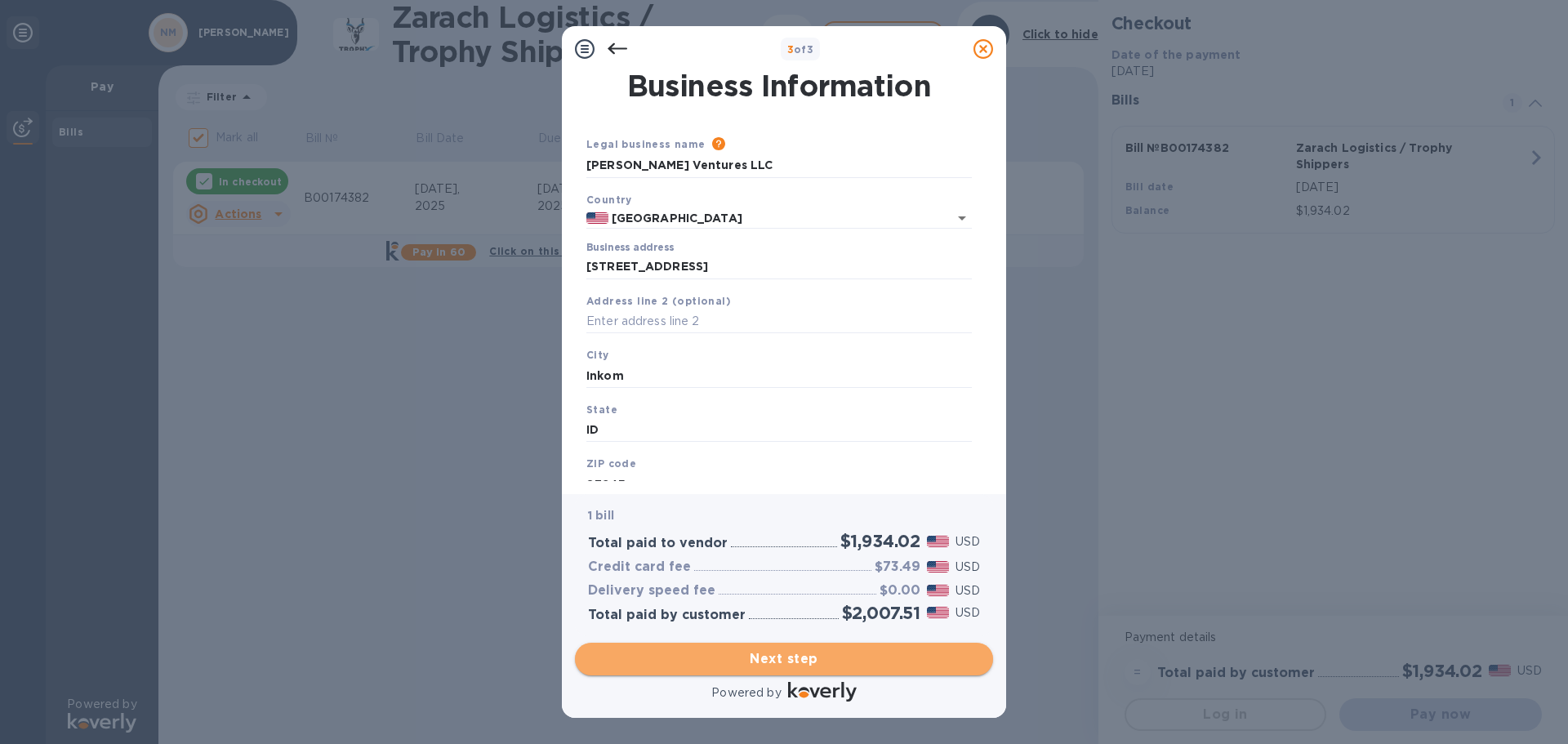
click at [784, 649] on span "Next step" at bounding box center [784, 659] width 392 height 20
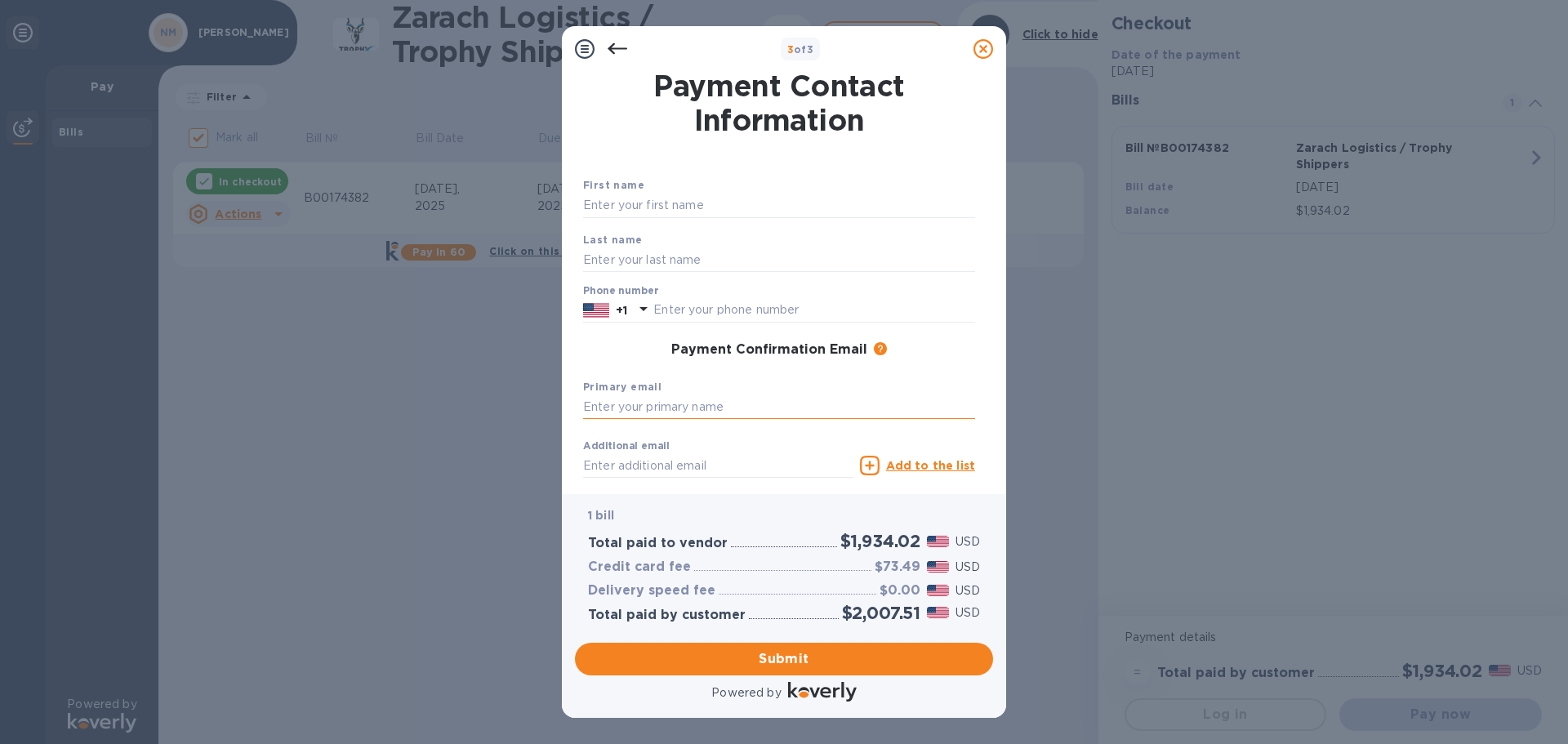
click at [743, 399] on input "text" at bounding box center [779, 407] width 392 height 25
type input "[PERSON_NAME][EMAIL_ADDRESS][DOMAIN_NAME]"
click at [738, 316] on input "text" at bounding box center [814, 310] width 322 height 25
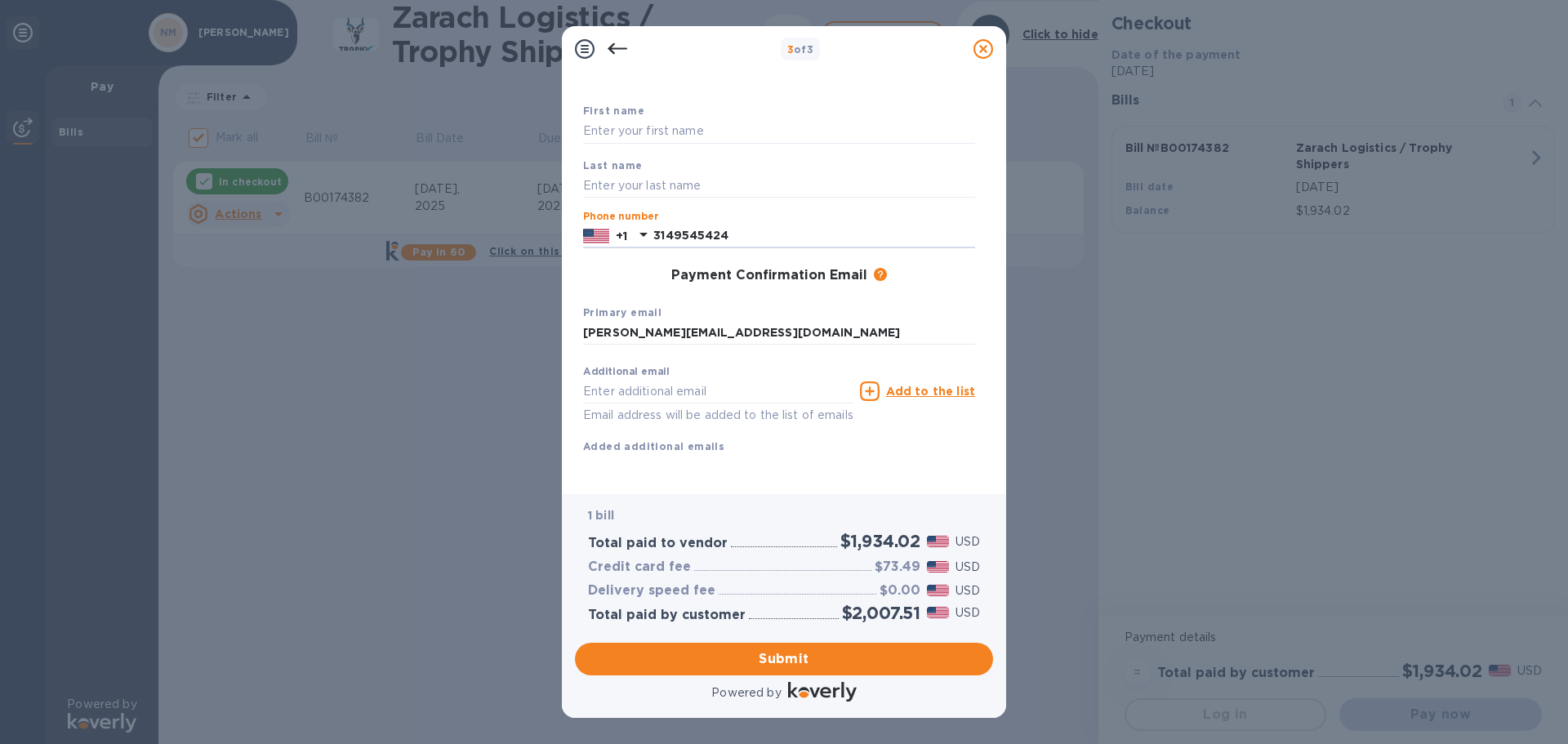
scroll to position [93, 0]
type input "3149545424"
click at [865, 658] on span "Submit" at bounding box center [784, 659] width 392 height 20
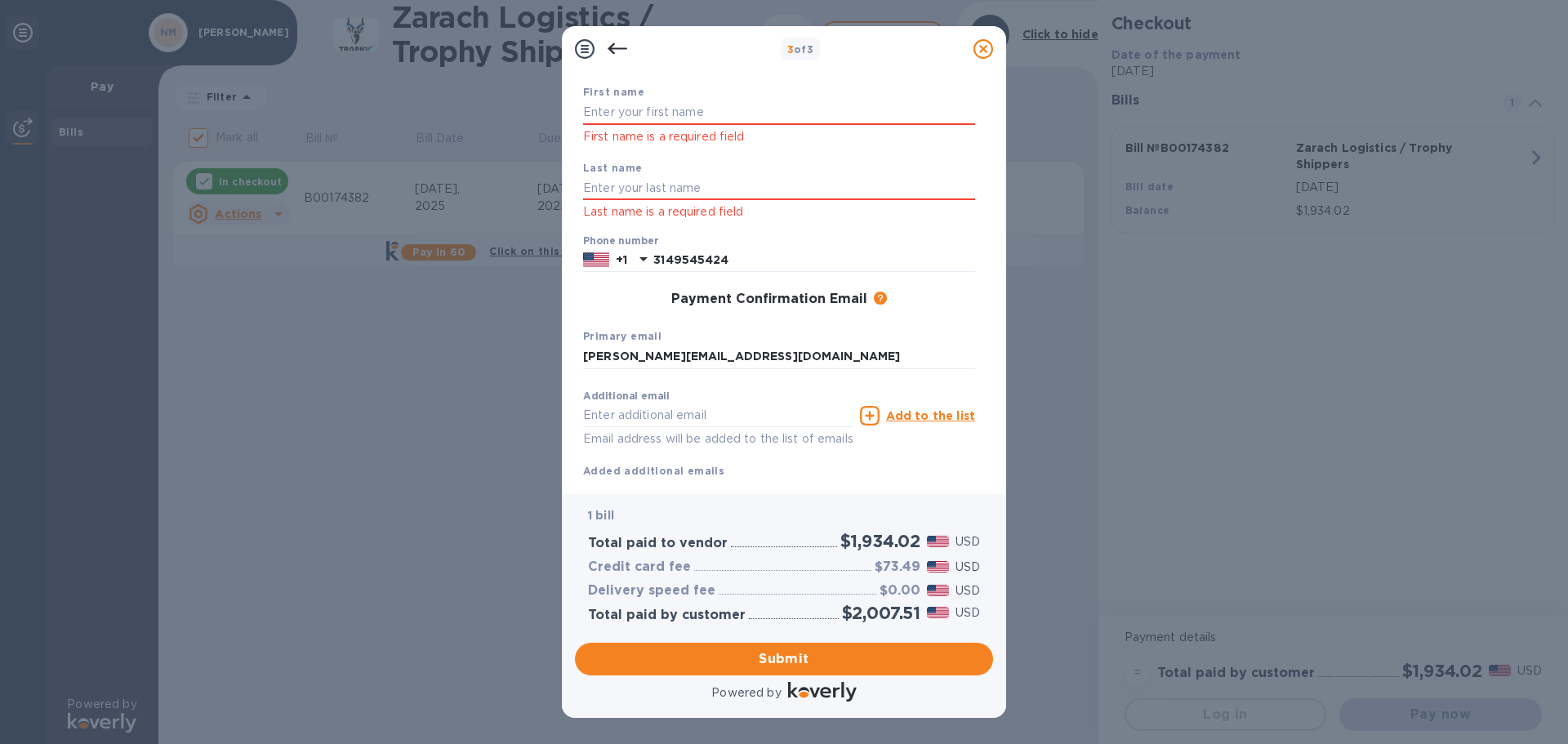
click at [666, 126] on div "First name is a required field" at bounding box center [779, 123] width 392 height 46
click at [663, 114] on input "text" at bounding box center [779, 112] width 392 height 25
type input "[PERSON_NAME]"
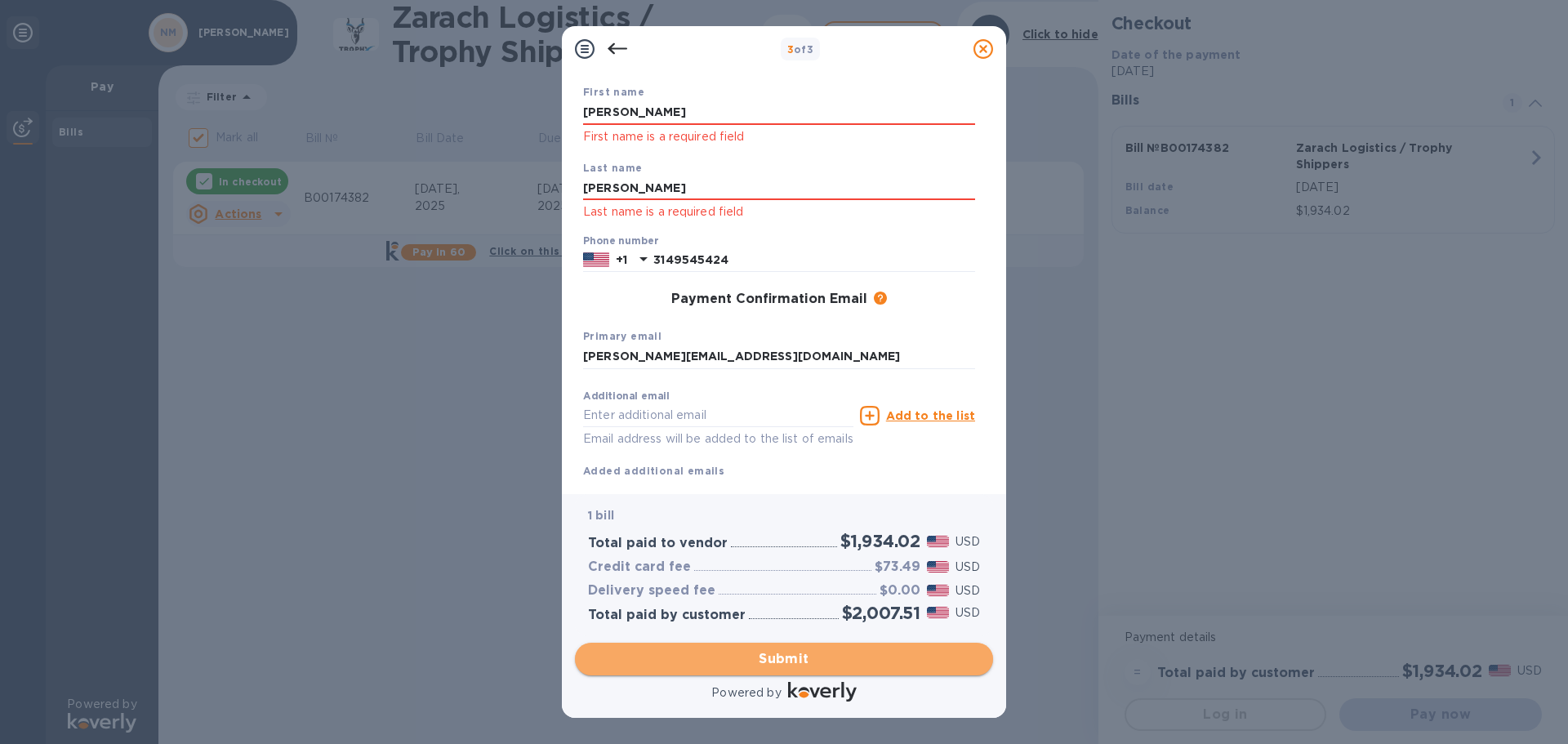
click at [849, 656] on span "Submit" at bounding box center [784, 659] width 392 height 20
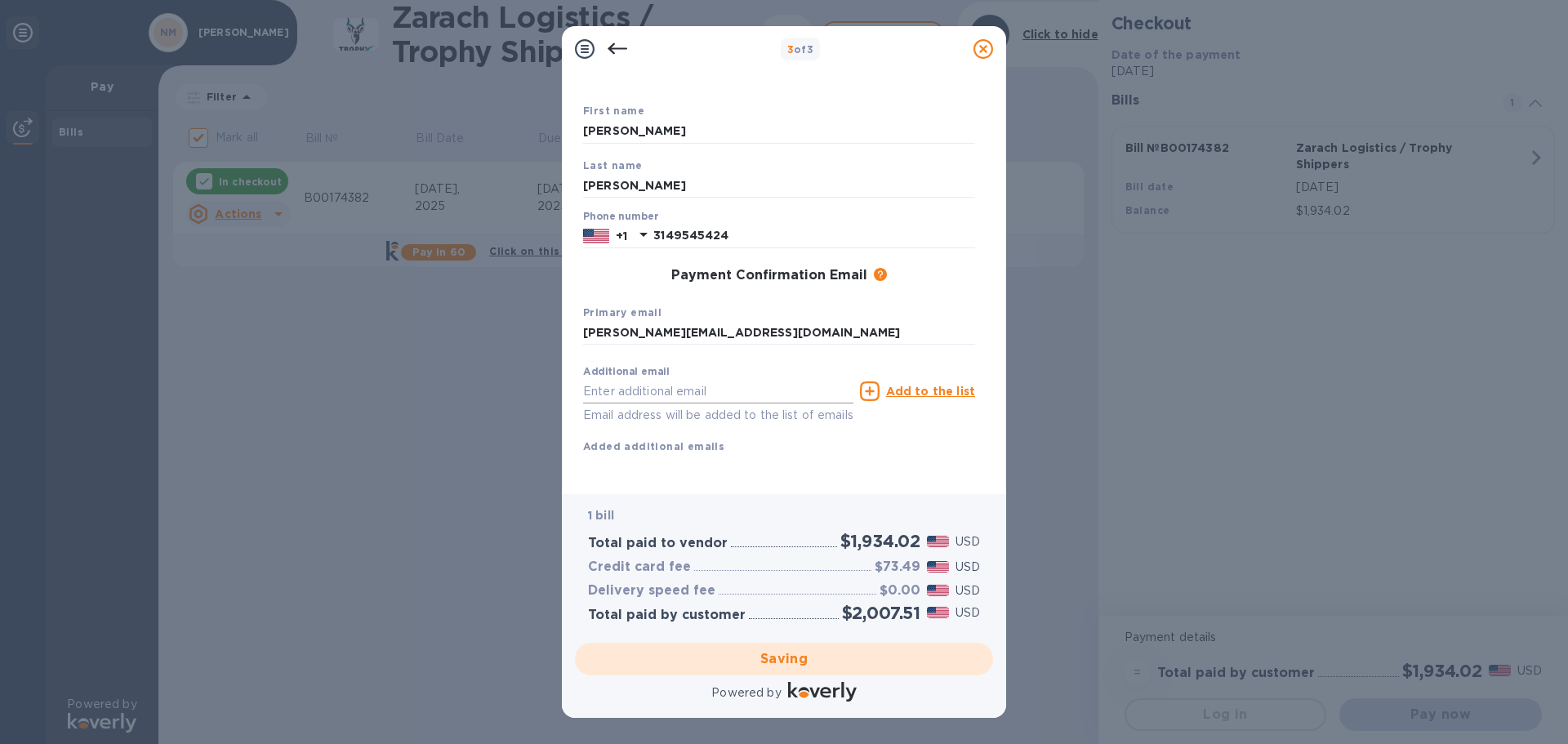
click at [820, 379] on input "text" at bounding box center [719, 391] width 270 height 25
type input "[EMAIL_ADDRESS][DOMAIN_NAME]"
checkbox input "false"
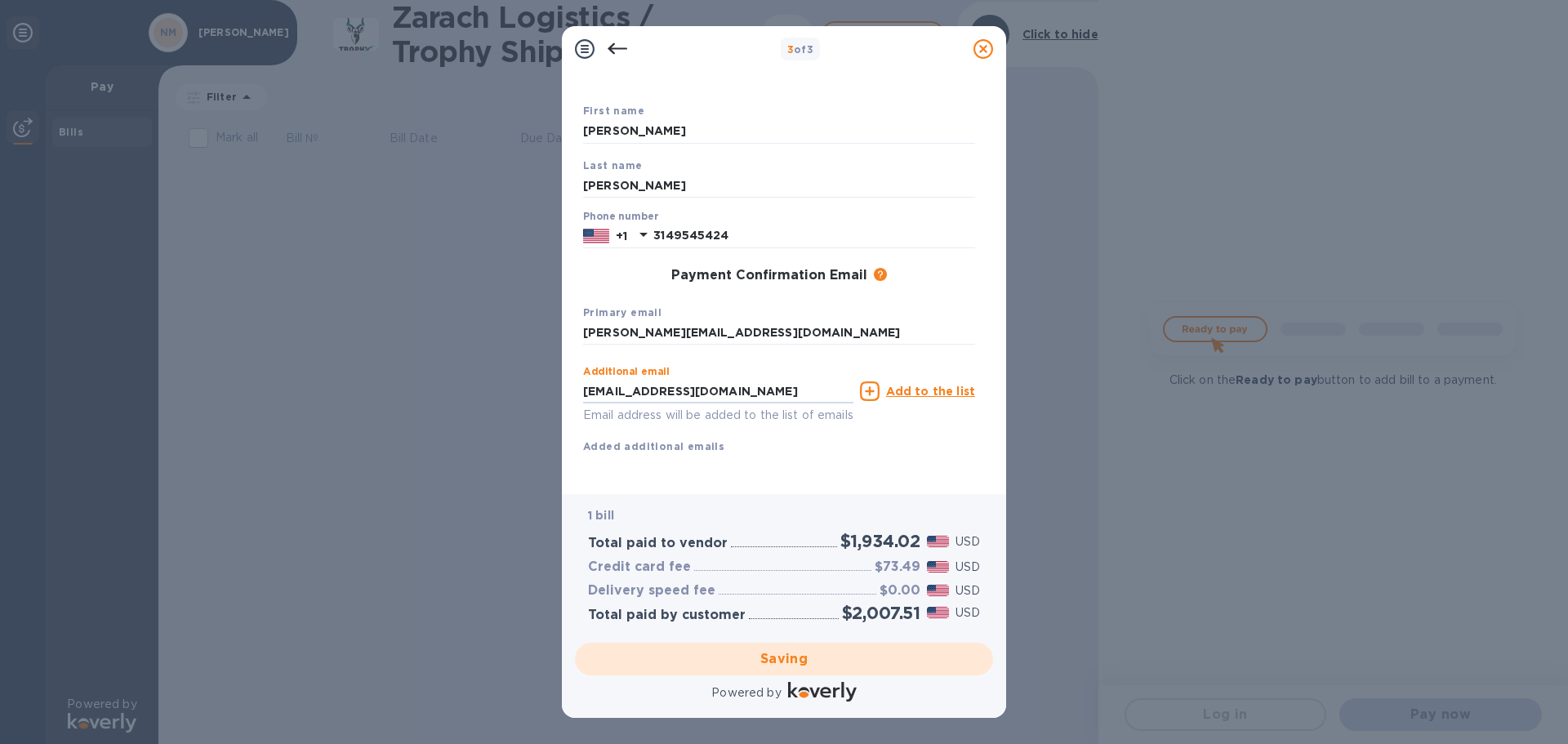
scroll to position [0, 0]
